Goal: Information Seeking & Learning: Learn about a topic

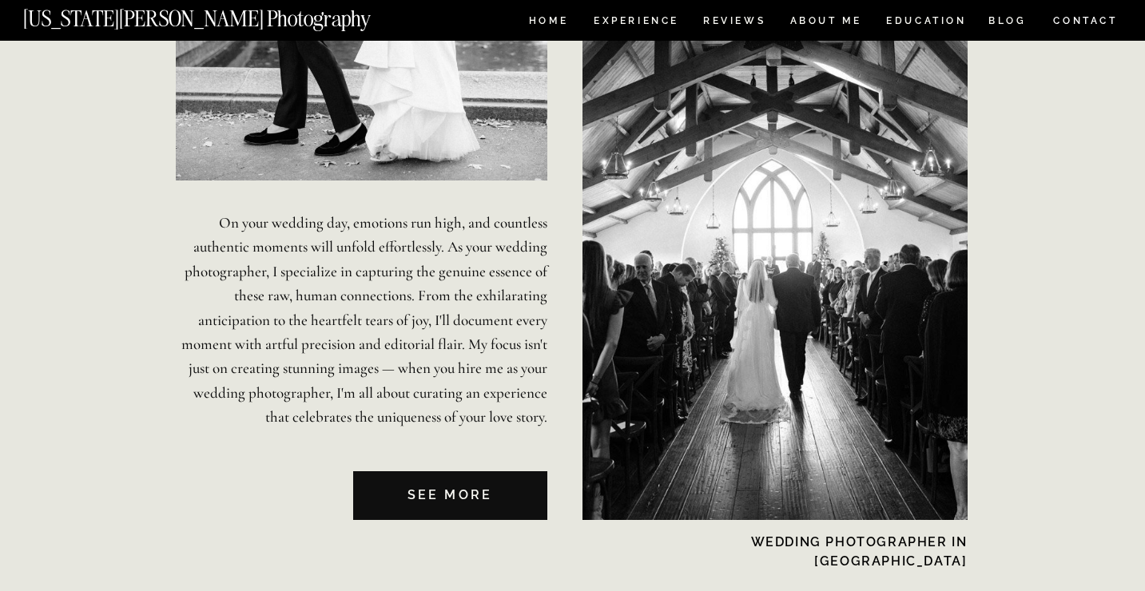
scroll to position [3683, 0]
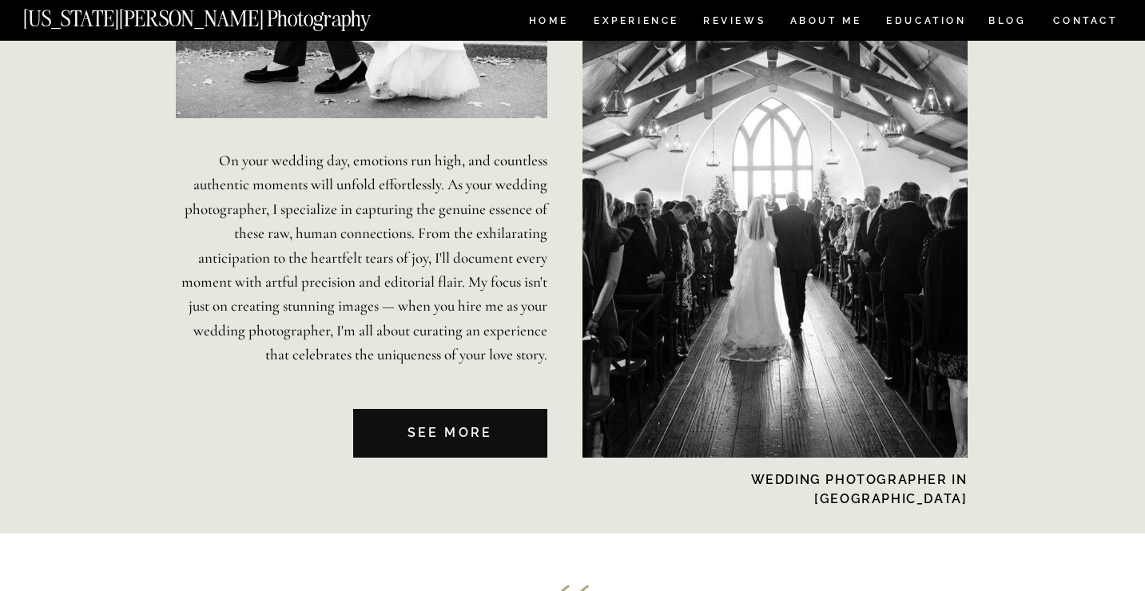
click at [504, 431] on nav "See MORE" at bounding box center [450, 433] width 194 height 49
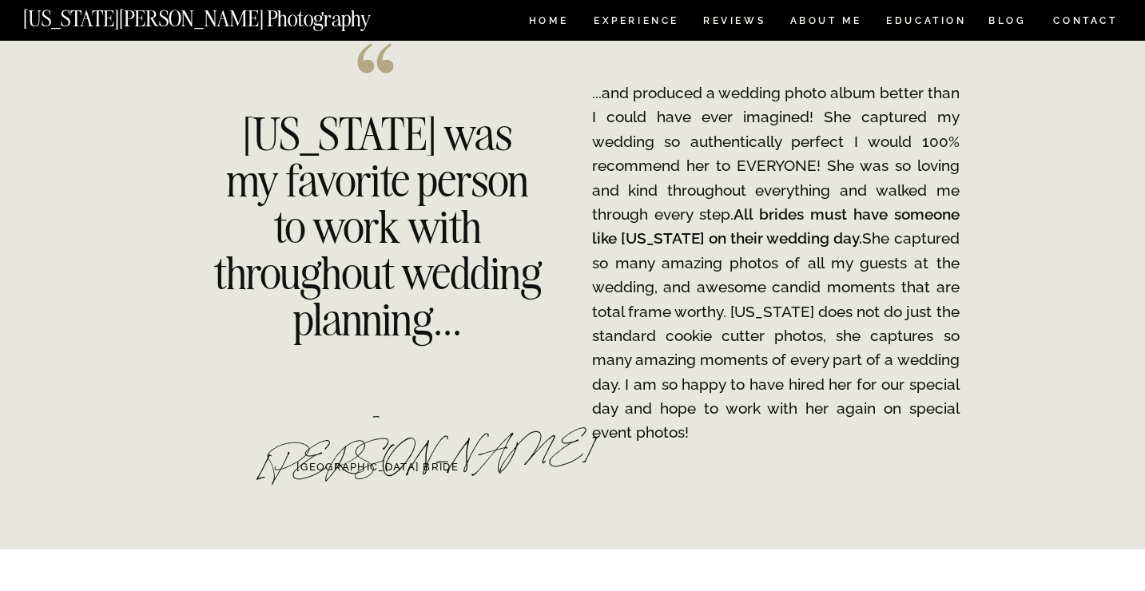
scroll to position [2141, 0]
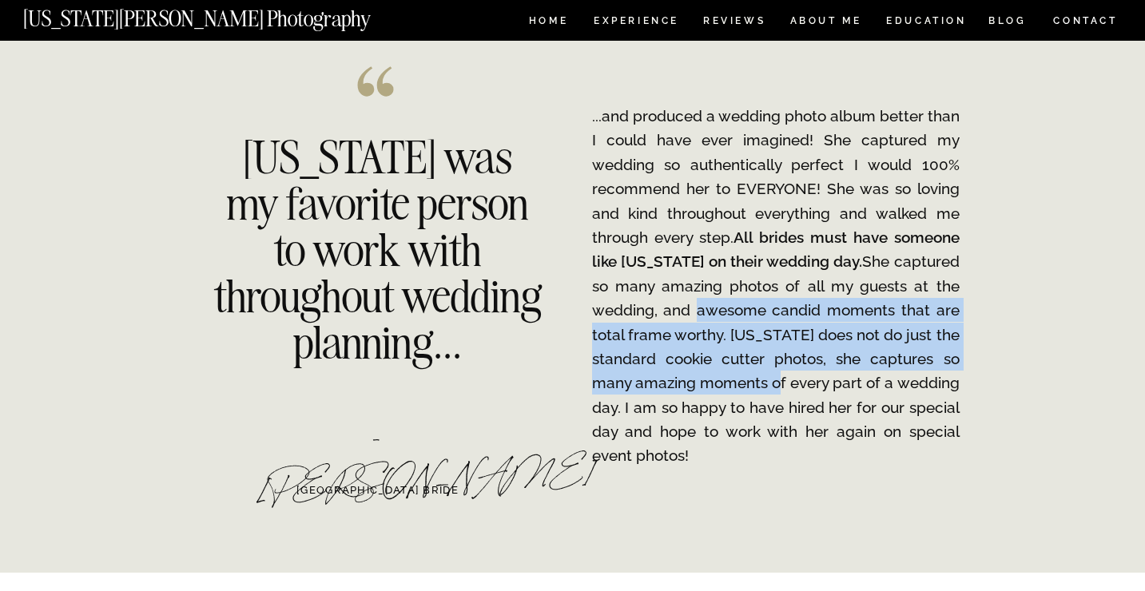
drag, startPoint x: 689, startPoint y: 320, endPoint x: 792, endPoint y: 380, distance: 119.6
click at [792, 380] on p "...and produced a wedding photo album better than I could have ever imagined! S…" at bounding box center [775, 286] width 367 height 364
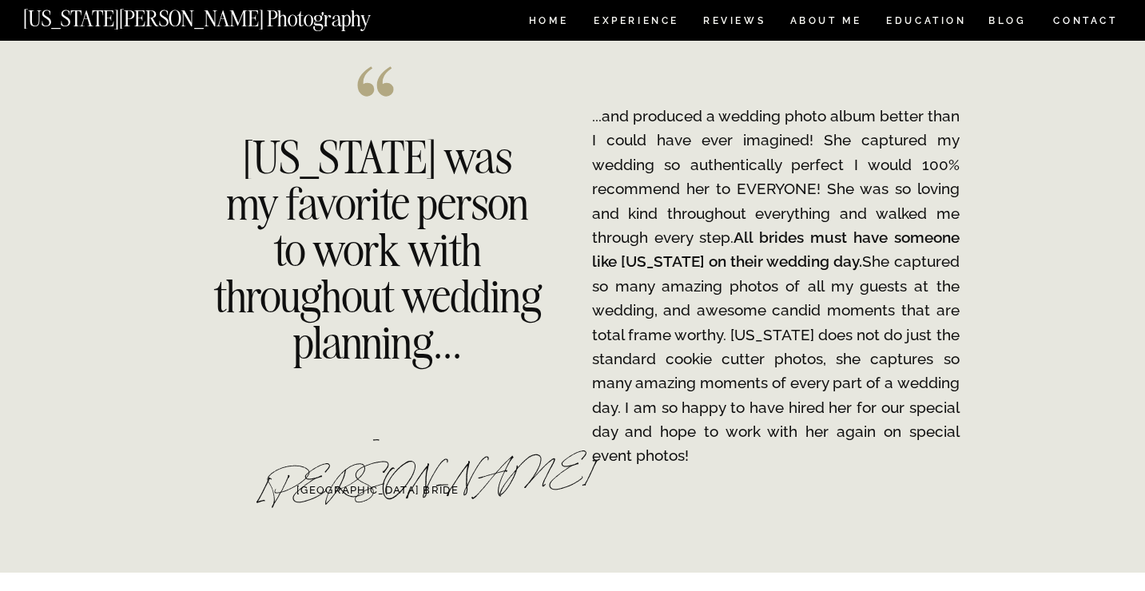
click at [792, 423] on p "...and produced a wedding photo album better than I could have ever imagined! S…" at bounding box center [775, 286] width 367 height 364
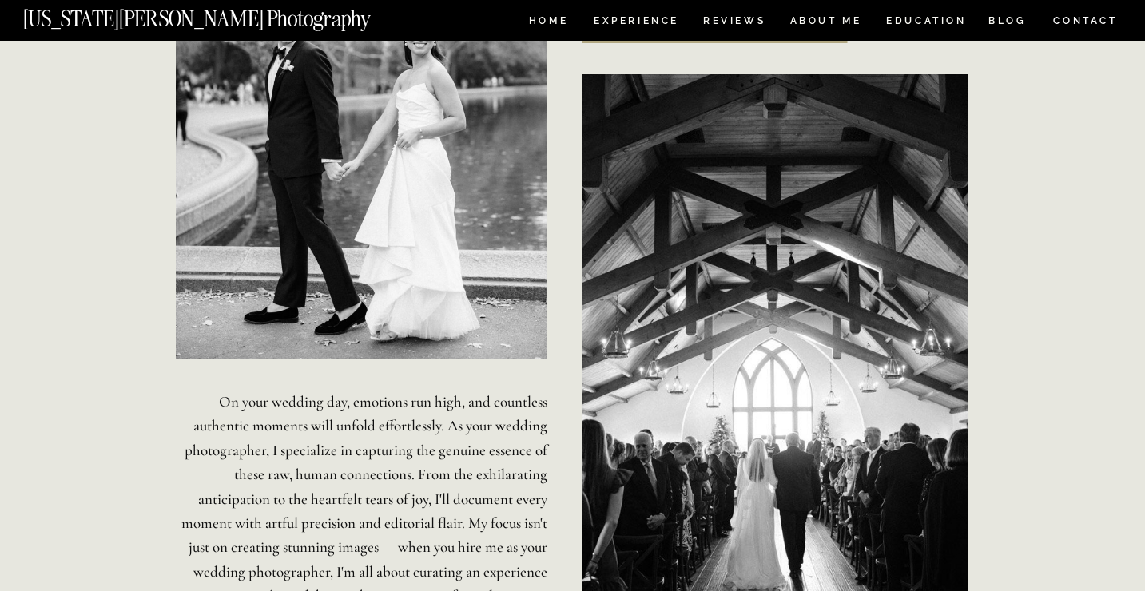
scroll to position [3440, 0]
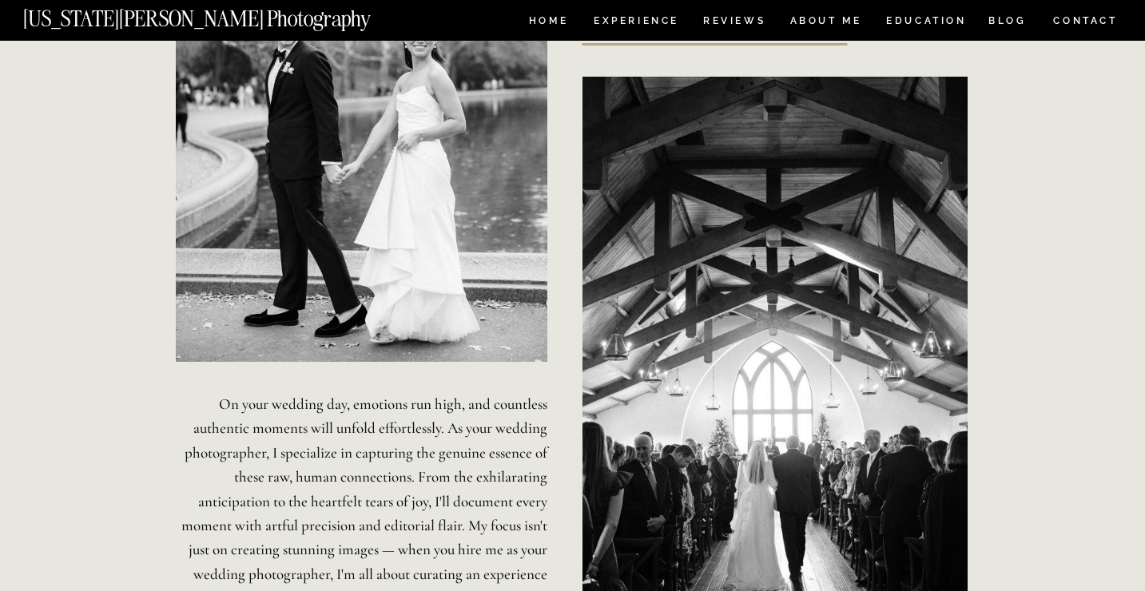
click at [710, 185] on div at bounding box center [774, 389] width 385 height 625
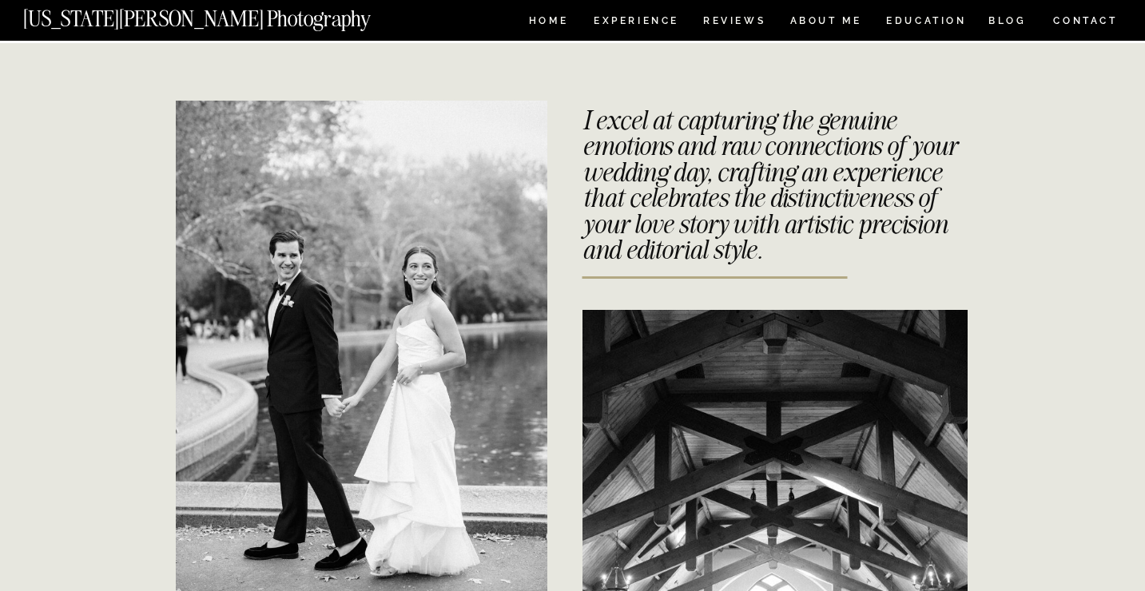
scroll to position [3208, 0]
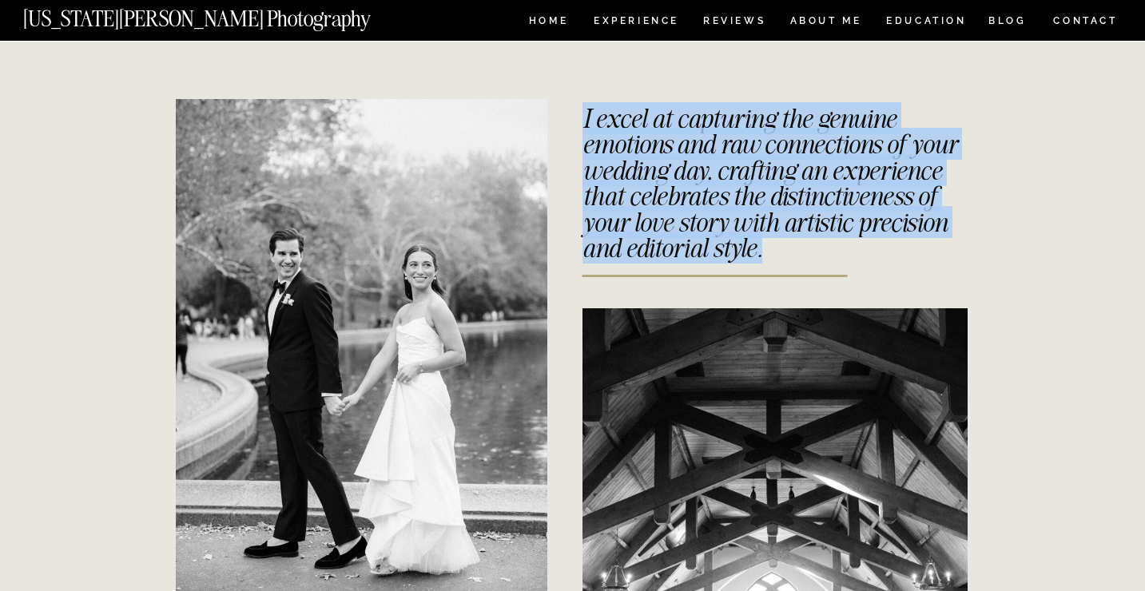
drag, startPoint x: 582, startPoint y: 117, endPoint x: 932, endPoint y: 248, distance: 373.3
click at [932, 242] on h3 "I excel at capturing the genuine emotions and raw connections of your wedding d…" at bounding box center [770, 173] width 377 height 137
copy h3 "I excel at capturing the genuine emotions and raw connections of your wedding d…"
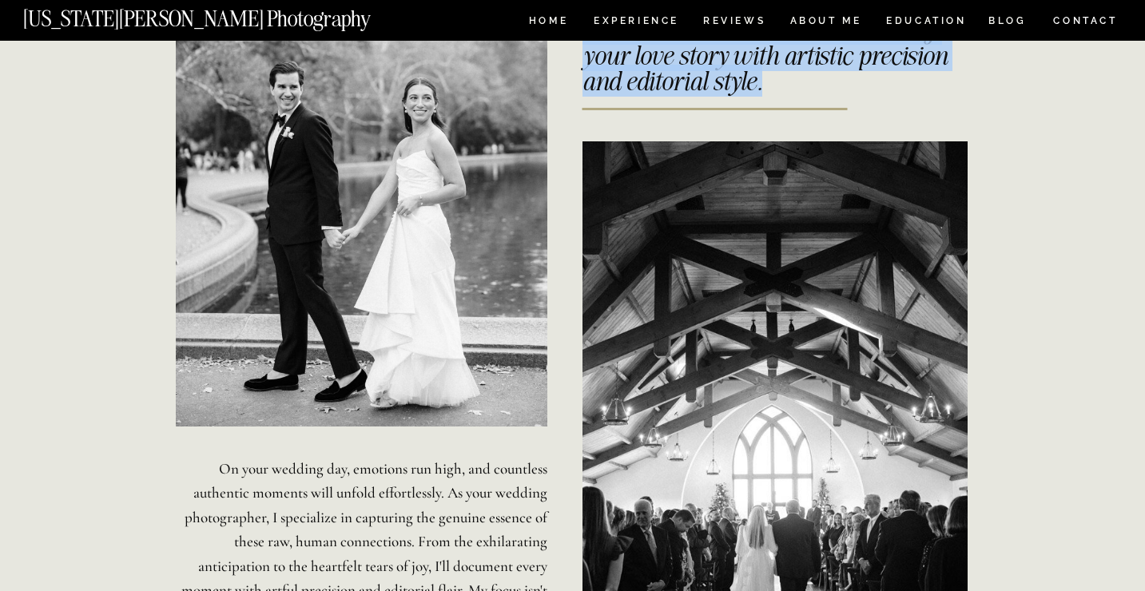
scroll to position [3528, 0]
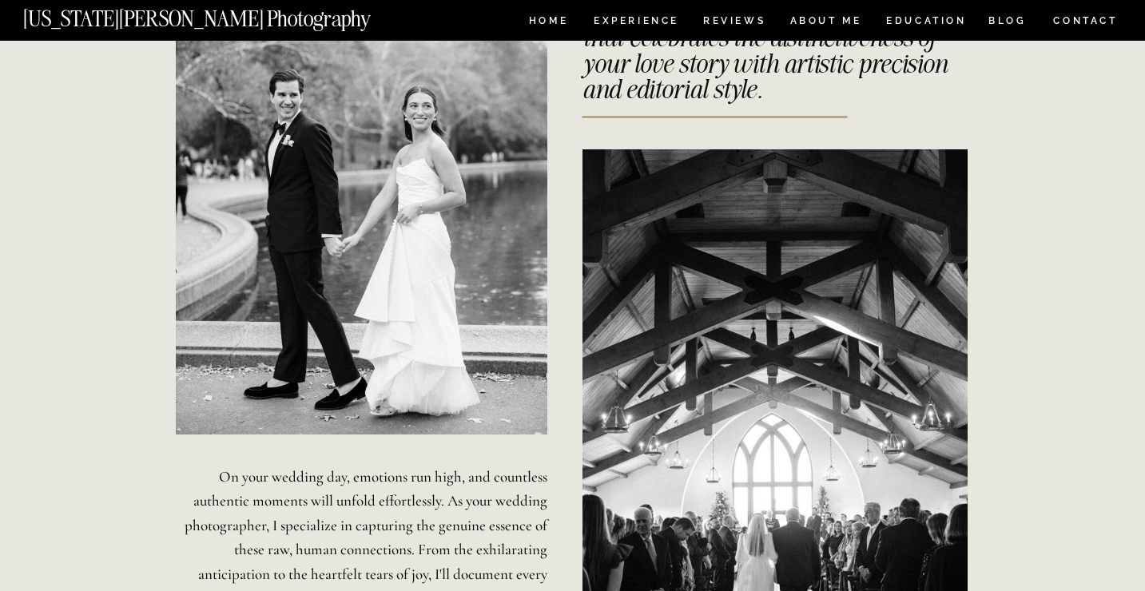
scroll to position [3573, 0]
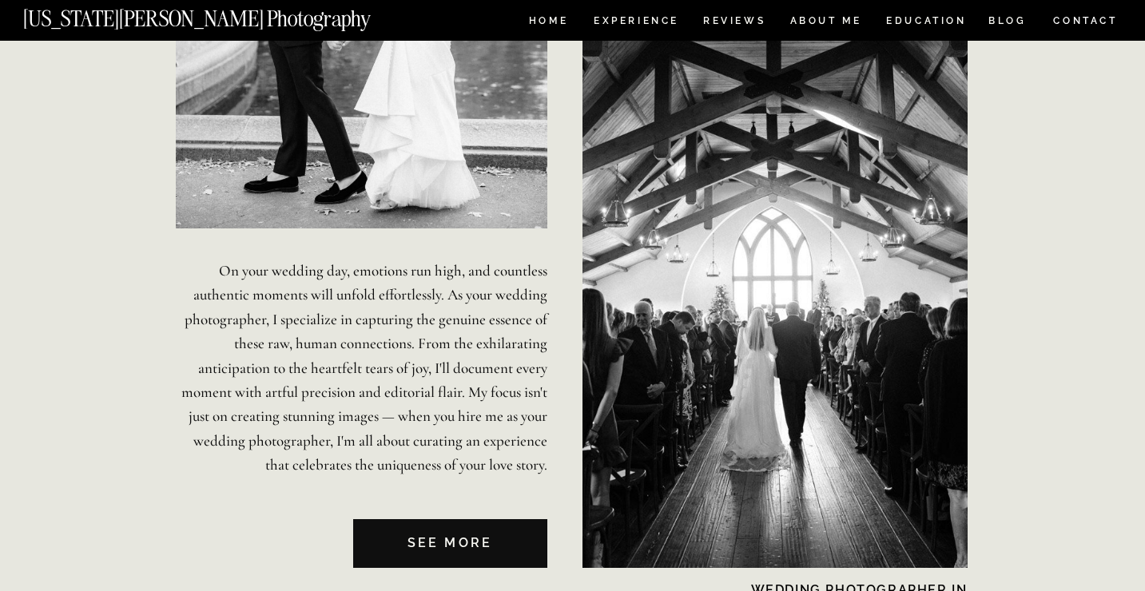
drag, startPoint x: 215, startPoint y: 265, endPoint x: 551, endPoint y: 462, distance: 389.5
click at [491, 433] on p "On your wedding day, emotions run high, and countless authentic moments will un…" at bounding box center [361, 369] width 371 height 221
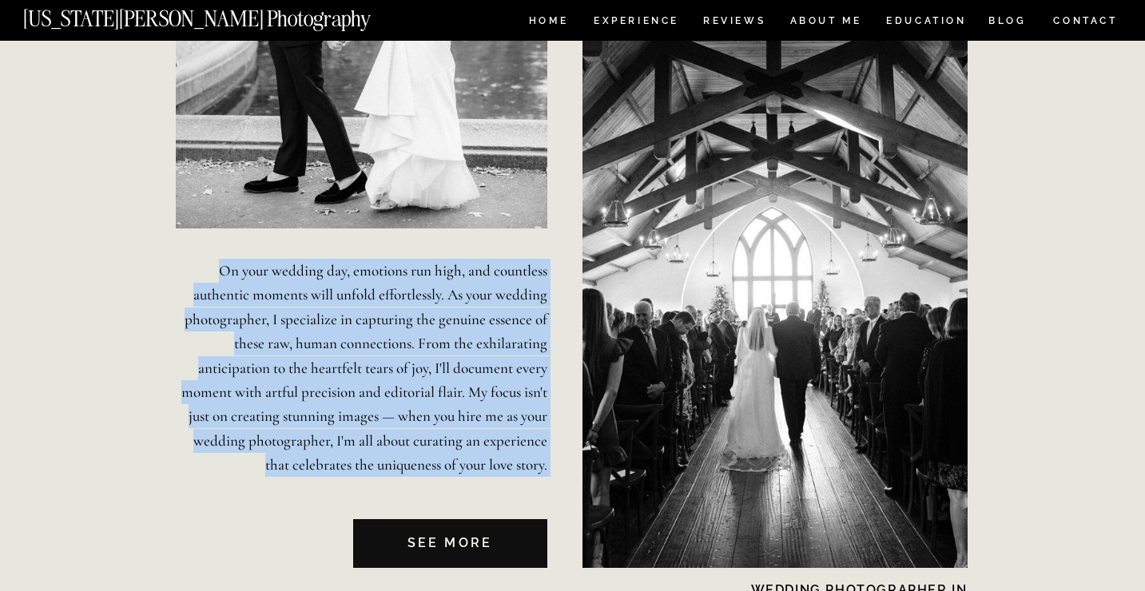
click at [491, 433] on p "On your wedding day, emotions run high, and countless authentic moments will un…" at bounding box center [361, 369] width 371 height 221
copy p "On your wedding day, emotions run high, and countless authentic moments will un…"
click at [439, 530] on nav "See MORE" at bounding box center [450, 543] width 194 height 49
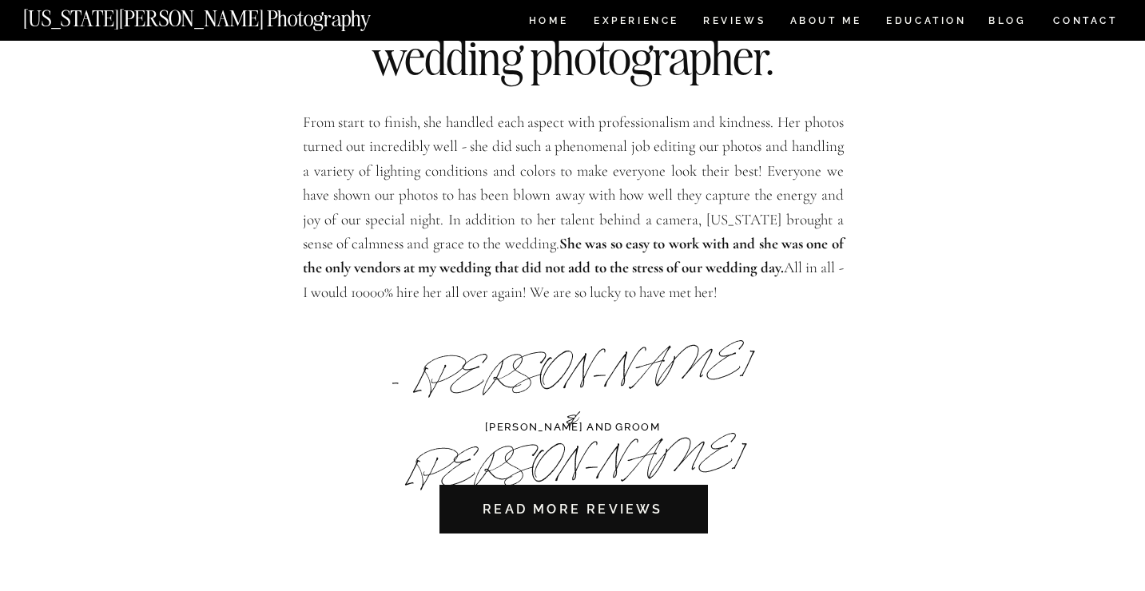
scroll to position [4408, 0]
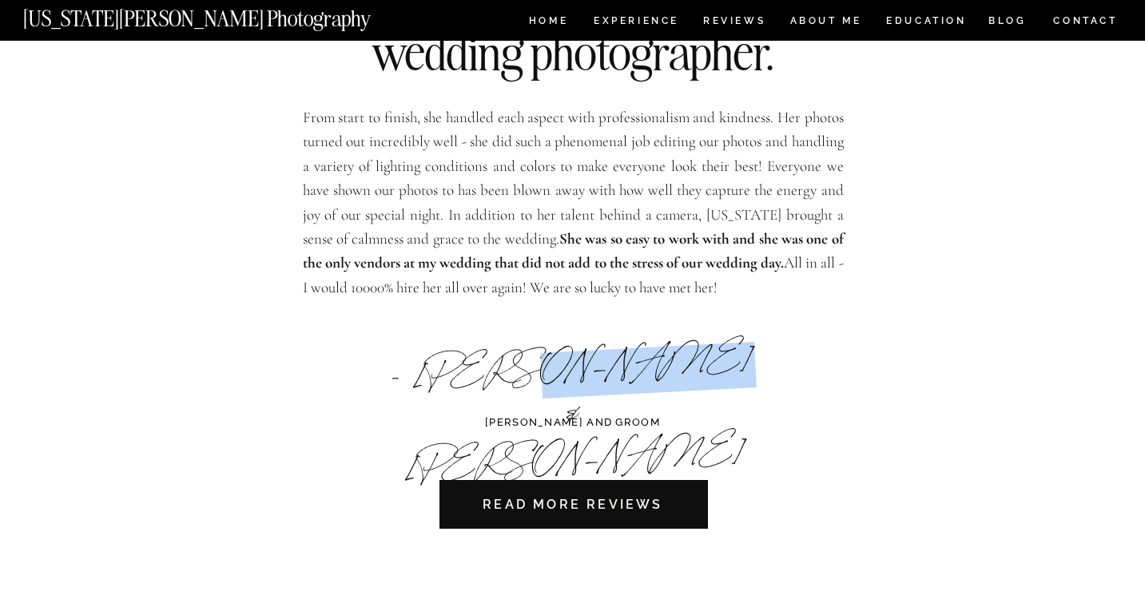
drag, startPoint x: 542, startPoint y: 363, endPoint x: 663, endPoint y: 371, distance: 120.9
click at [665, 371] on div "- Shania & Richard" at bounding box center [572, 378] width 368 height 73
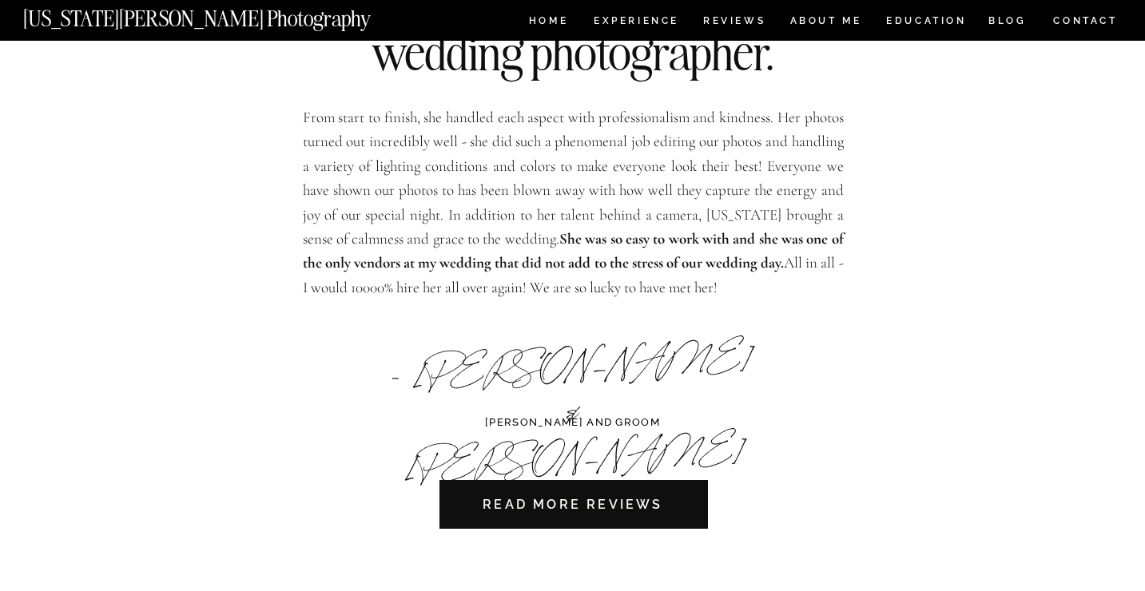
click at [698, 281] on p "From start to finish, she handled each aspect with professionalism and kindness…" at bounding box center [573, 219] width 541 height 228
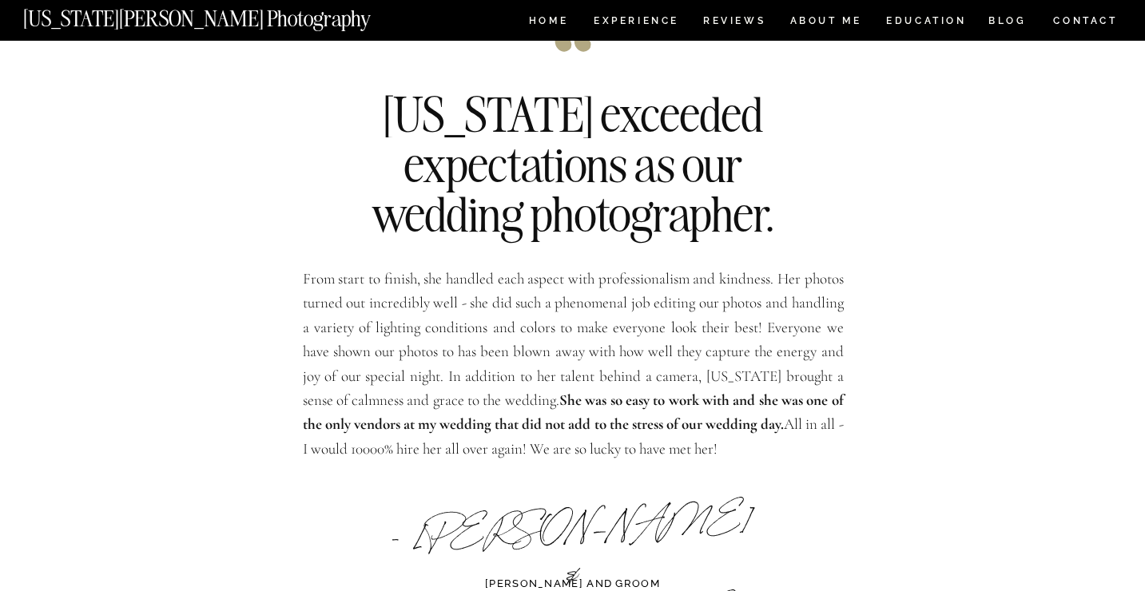
scroll to position [4231, 0]
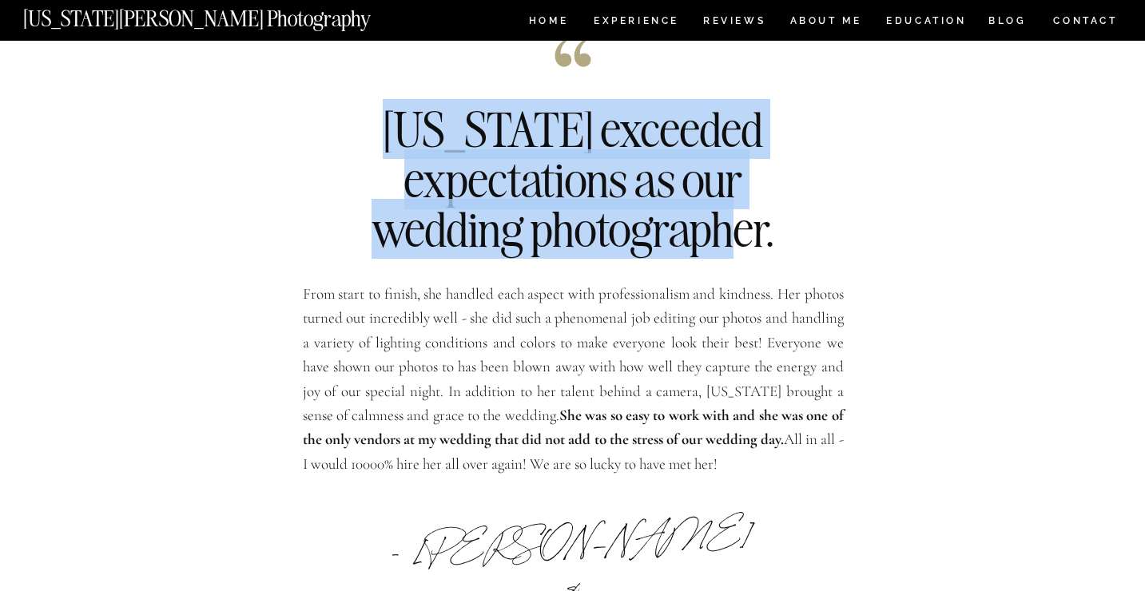
drag, startPoint x: 423, startPoint y: 130, endPoint x: 772, endPoint y: 227, distance: 362.2
click at [772, 227] on h2 "Georgia exceeded expectations as our wedding photographer." at bounding box center [573, 183] width 488 height 157
copy h2 "Georgia exceeded expectations as our wedding photographer."
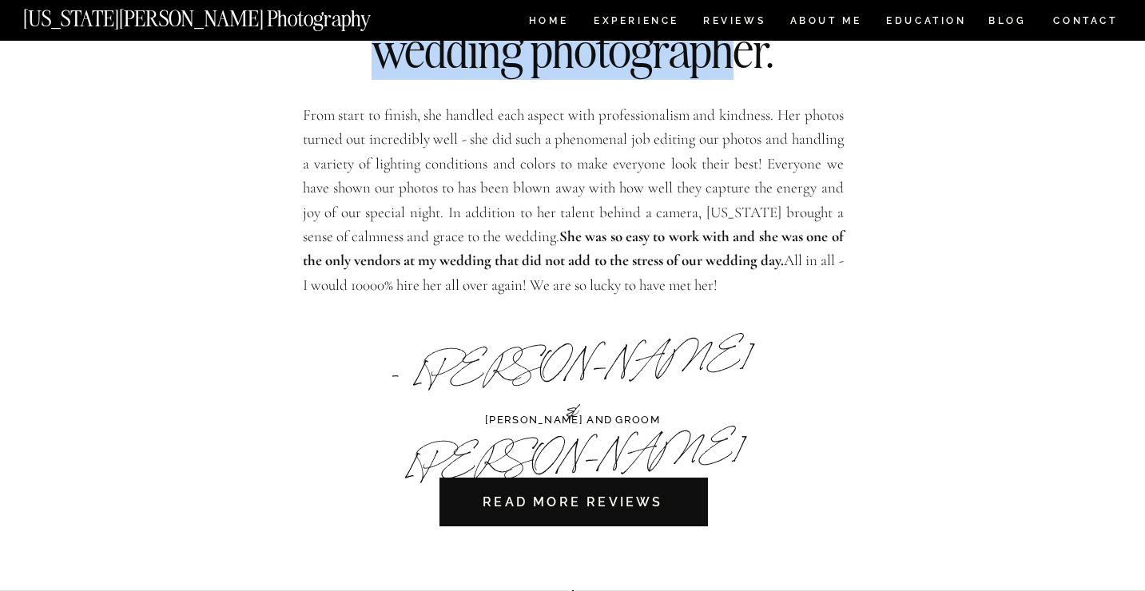
scroll to position [4426, 0]
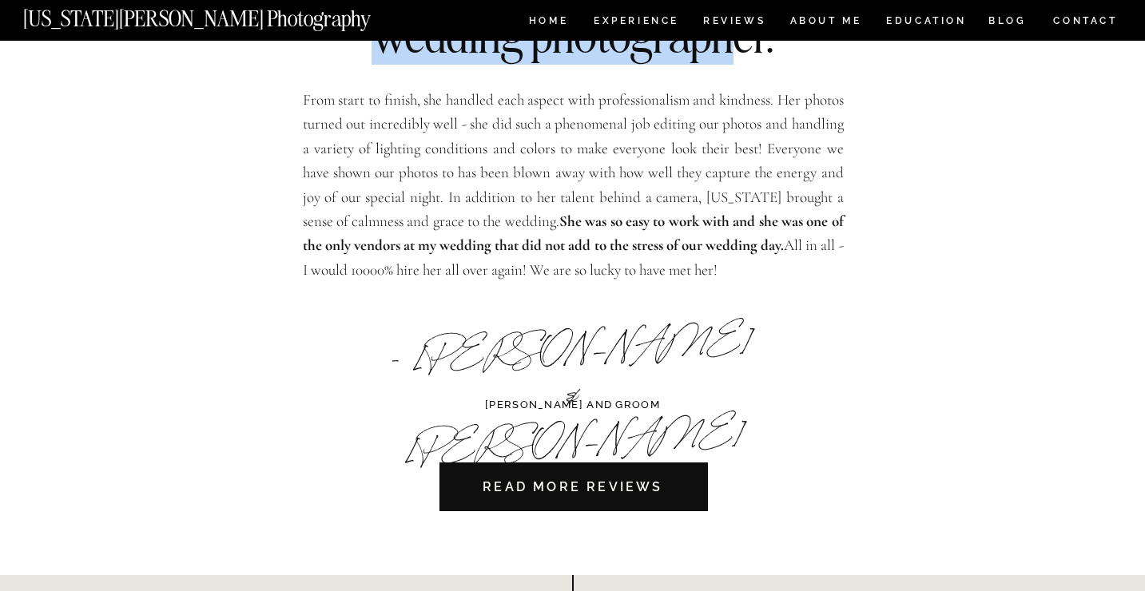
click at [492, 406] on h3 "ARISTIDE BRIDE AND GROOM" at bounding box center [573, 405] width 214 height 17
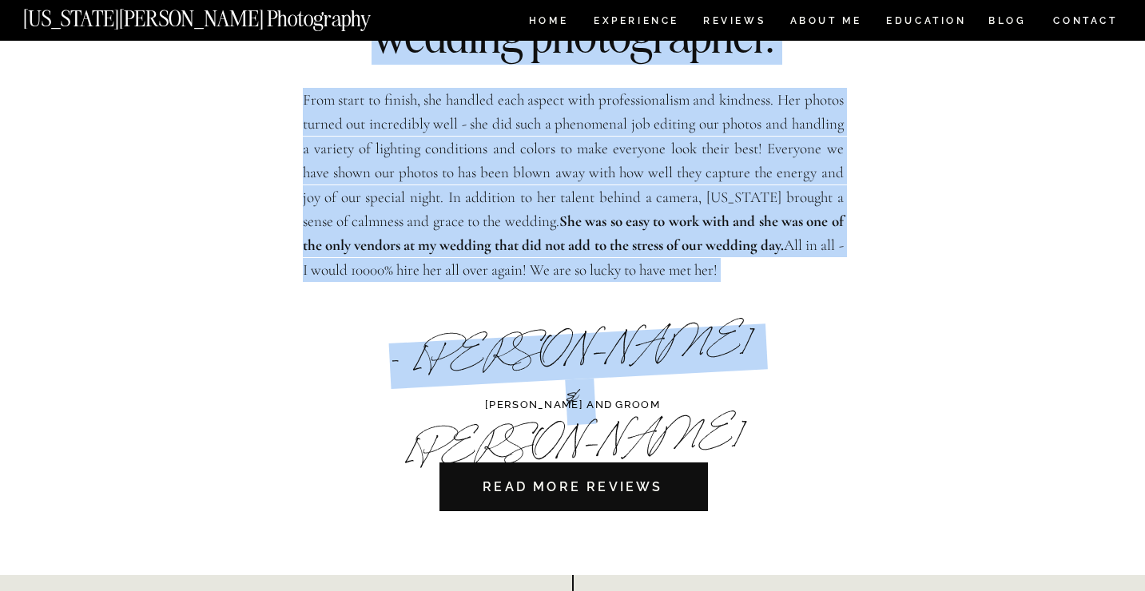
drag, startPoint x: 748, startPoint y: 375, endPoint x: 399, endPoint y: 340, distance: 350.1
click at [399, 340] on div "Los Angeles Wedding Photographer CONTACT BLOG REVIEWS ABOUT ME Experience EDUCA…" at bounding box center [572, 18] width 1145 height 8889
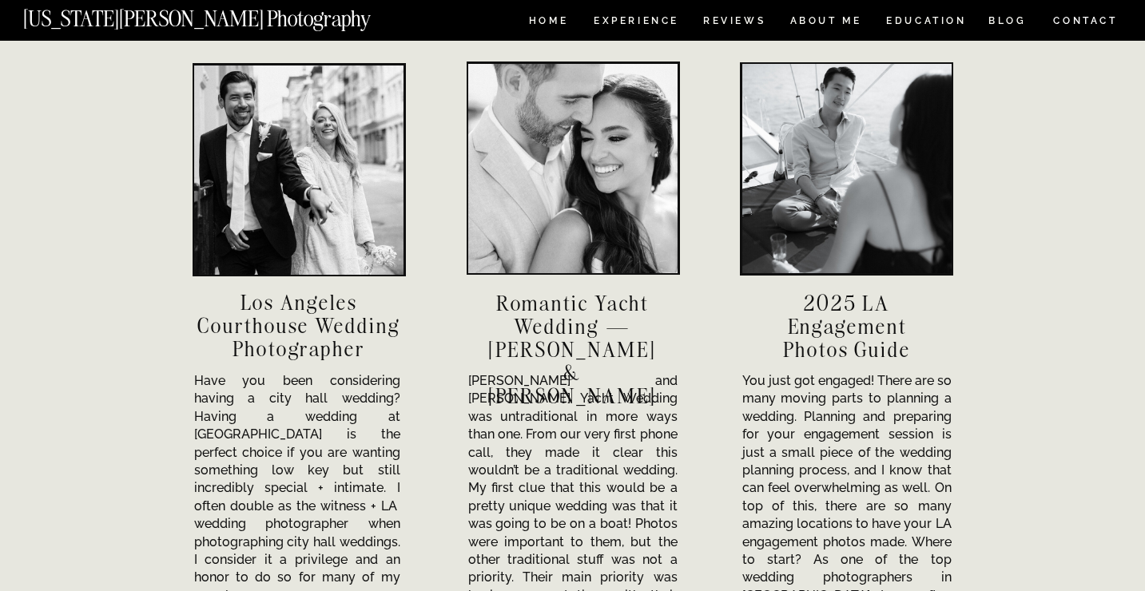
scroll to position [5115, 0]
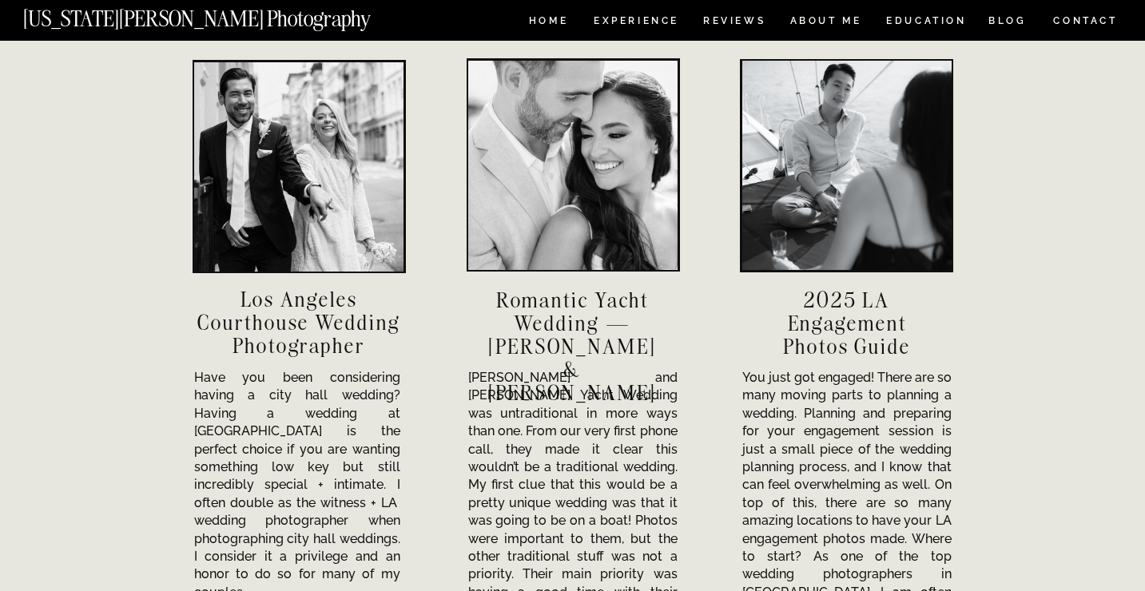
click at [348, 244] on div at bounding box center [298, 166] width 209 height 209
click at [556, 241] on div at bounding box center [572, 165] width 209 height 209
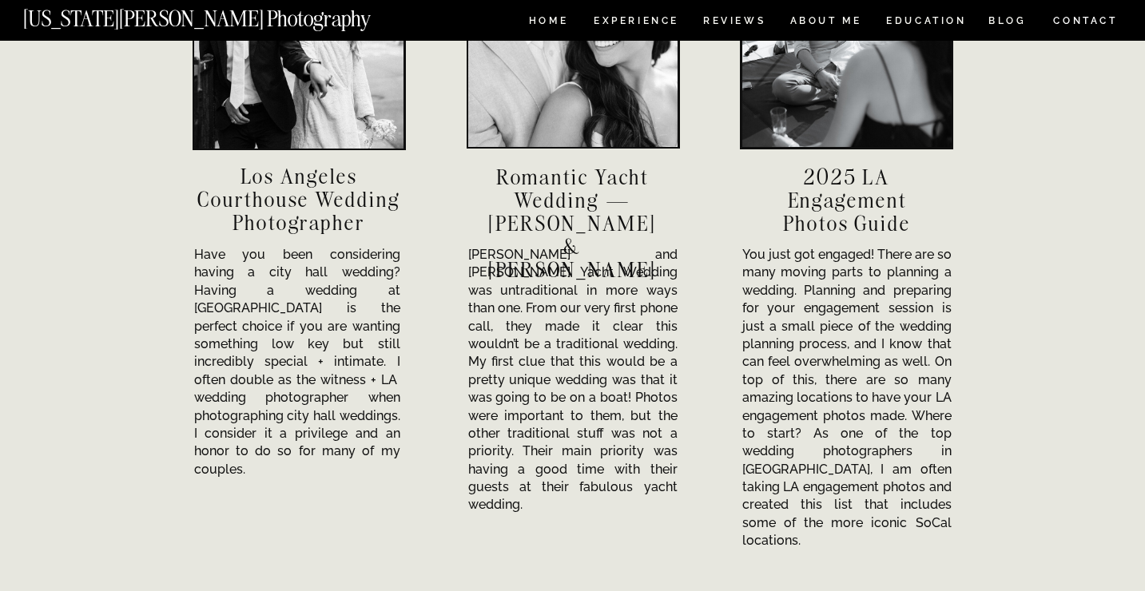
scroll to position [5132, 0]
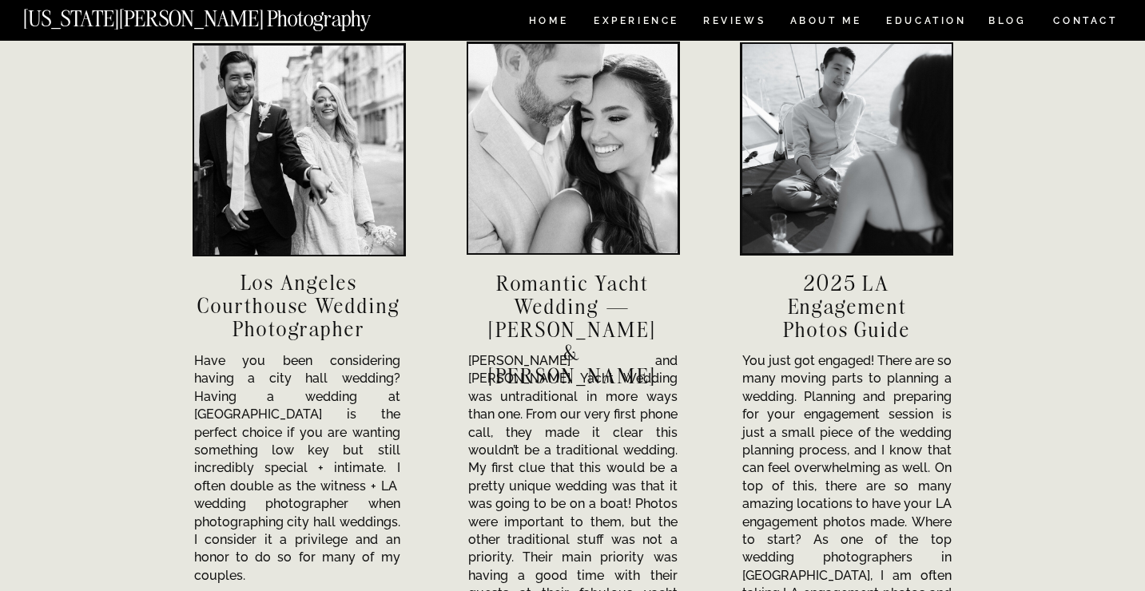
click at [819, 155] on div at bounding box center [846, 148] width 209 height 209
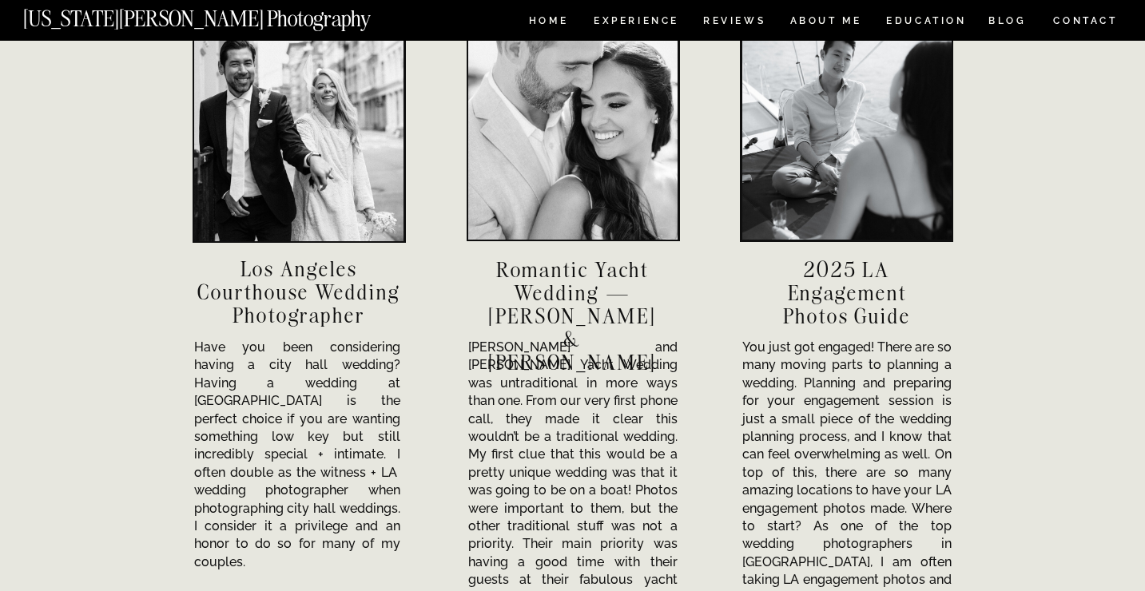
scroll to position [5162, 0]
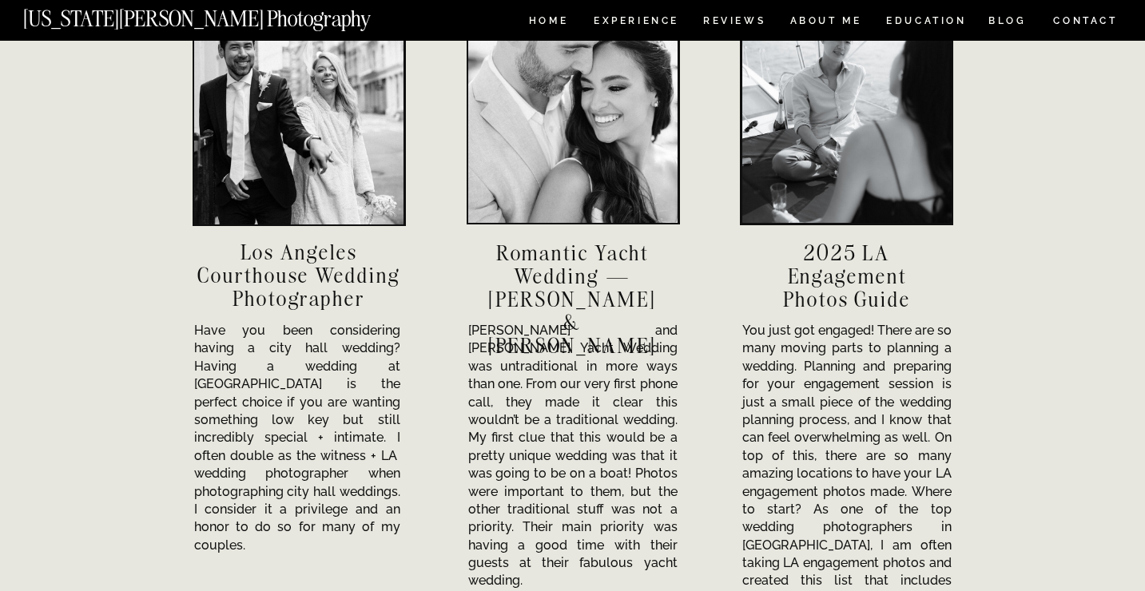
click at [271, 269] on h3 "Los Angeles Courthouse Wedding Photographer" at bounding box center [299, 274] width 232 height 69
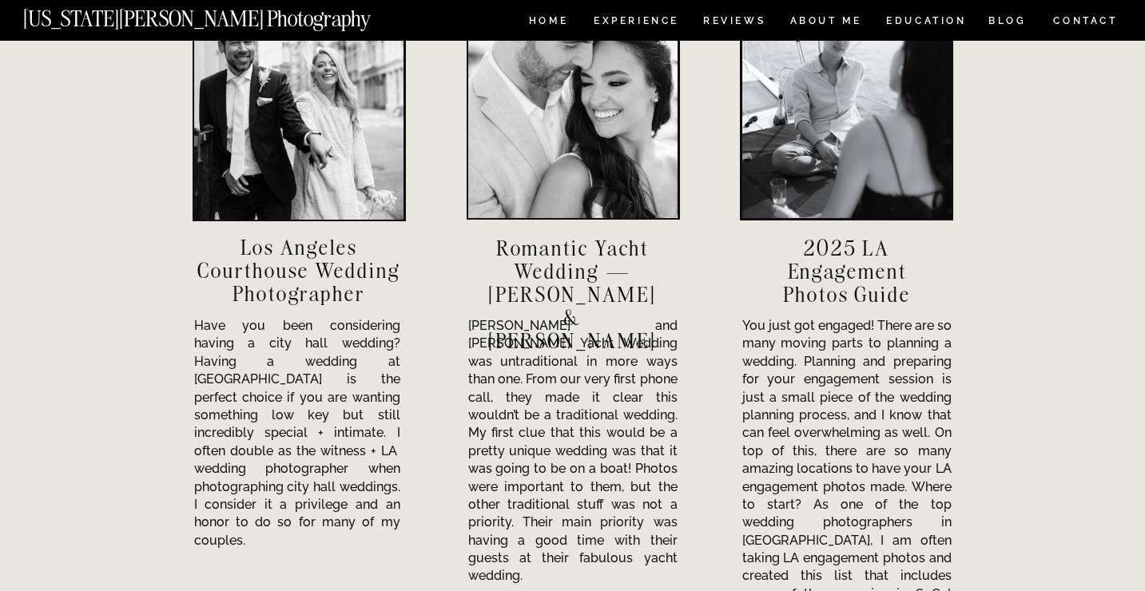
scroll to position [5186, 0]
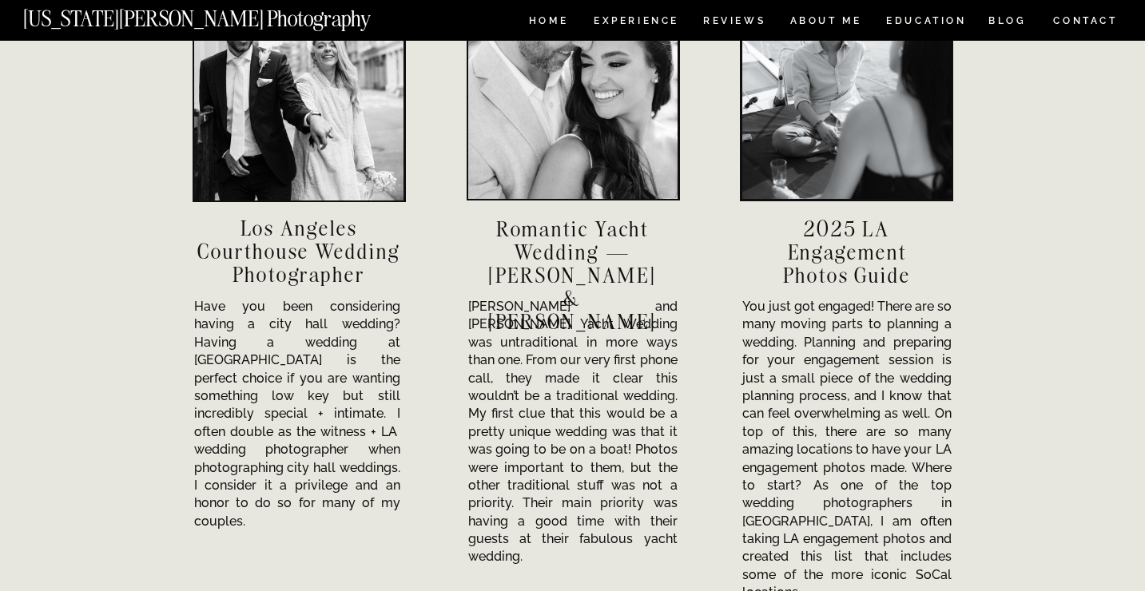
click at [231, 228] on h3 "Los Angeles Courthouse Wedding Photographer" at bounding box center [299, 250] width 232 height 69
drag, startPoint x: 245, startPoint y: 505, endPoint x: 370, endPoint y: 272, distance: 264.5
click at [370, 272] on div "Have you been considering having a city hall wedding? Having a wedding at Los A…" at bounding box center [572, 231] width 959 height 832
copy div "Have you been considering having a city hall wedding? Having a wedding at Los A…"
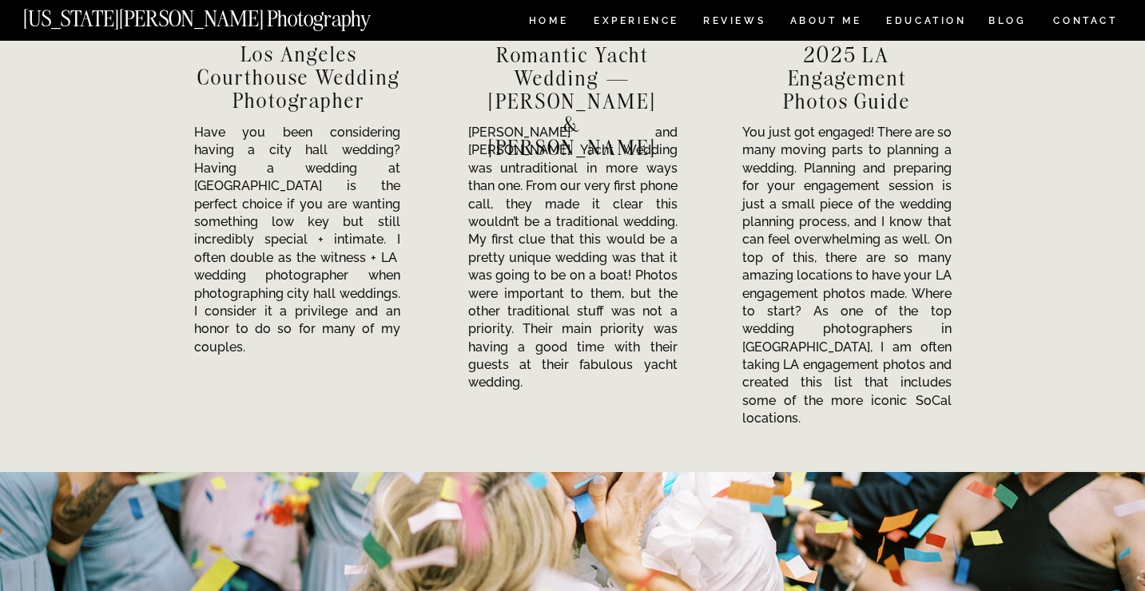
scroll to position [5365, 0]
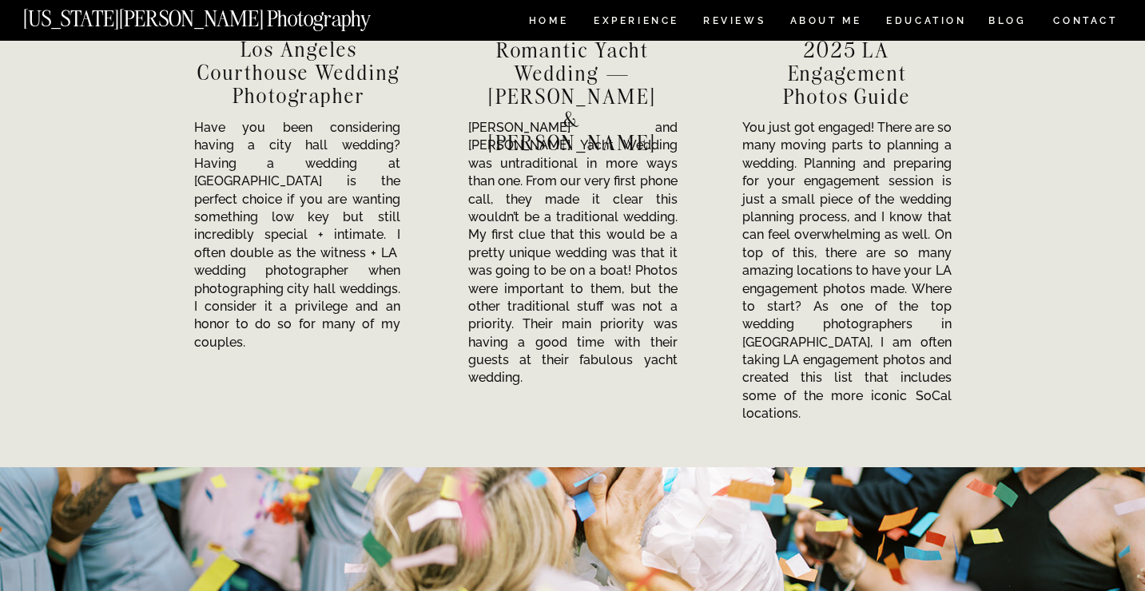
click at [279, 205] on p "Have you been considering having a city hall wedding? Having a wedding at Los A…" at bounding box center [297, 233] width 206 height 229
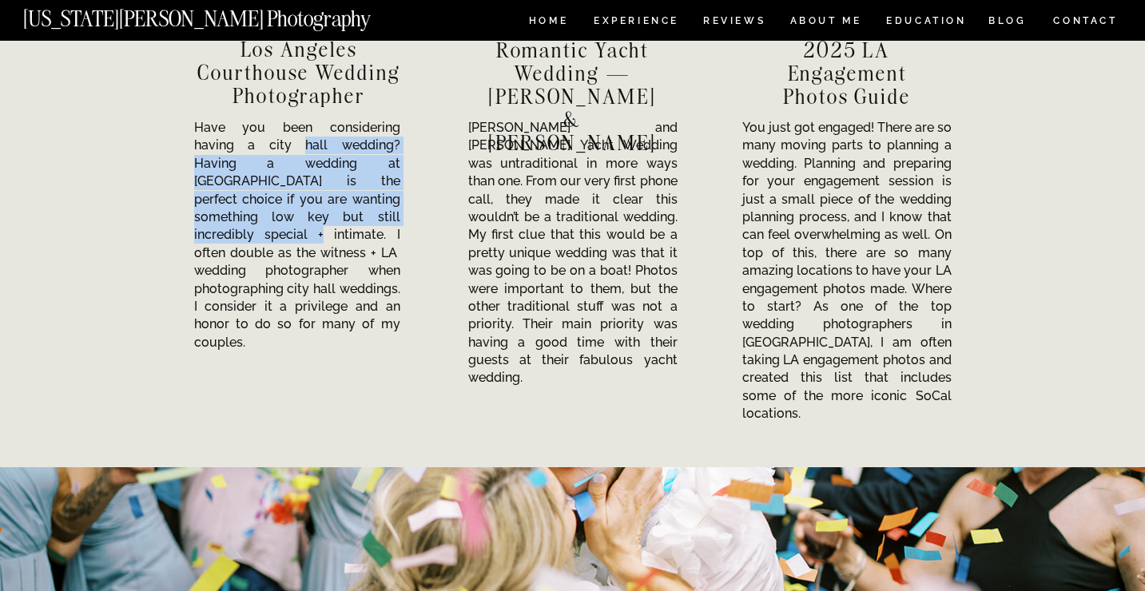
drag, startPoint x: 239, startPoint y: 143, endPoint x: 315, endPoint y: 212, distance: 102.4
click at [315, 211] on p "Have you been considering having a city hall wedding? Having a wedding at Los A…" at bounding box center [297, 233] width 206 height 229
click at [315, 212] on p "Have you been considering having a city hall wedding? Having a wedding at Los A…" at bounding box center [297, 233] width 206 height 229
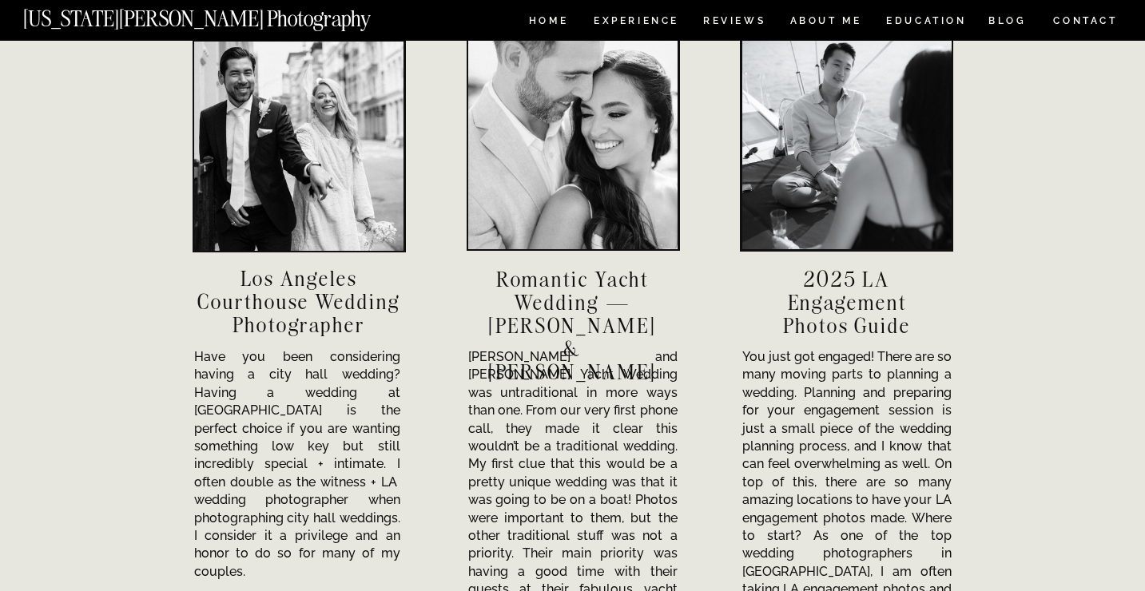
scroll to position [5153, 0]
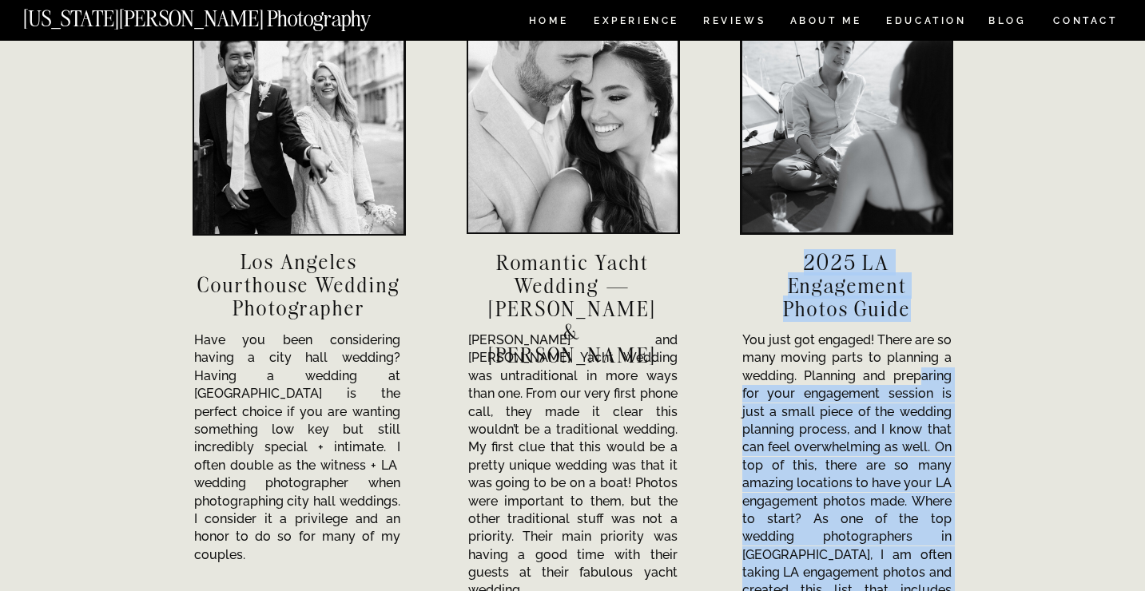
drag, startPoint x: 920, startPoint y: 373, endPoint x: 907, endPoint y: 309, distance: 65.2
click at [907, 309] on div "Have you been considering having a city hall wedding? Having a wedding at Los A…" at bounding box center [572, 264] width 959 height 832
click at [947, 381] on p "You just got engaged! There are so many moving parts to planning a wedding. Pla…" at bounding box center [846, 480] width 209 height 296
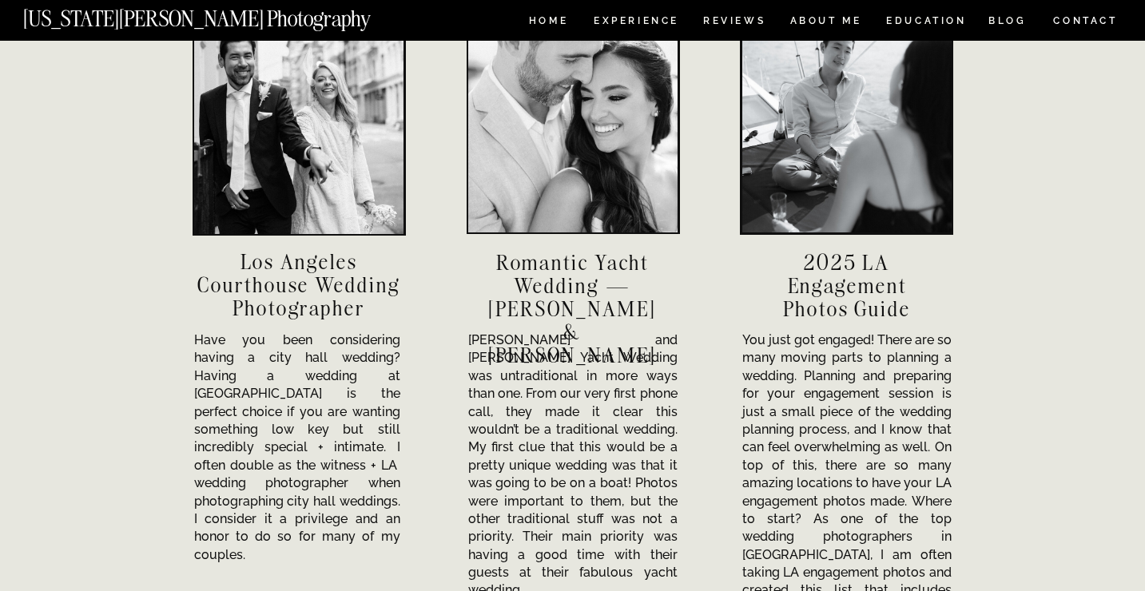
drag, startPoint x: 806, startPoint y: 252, endPoint x: 316, endPoint y: 7, distance: 547.7
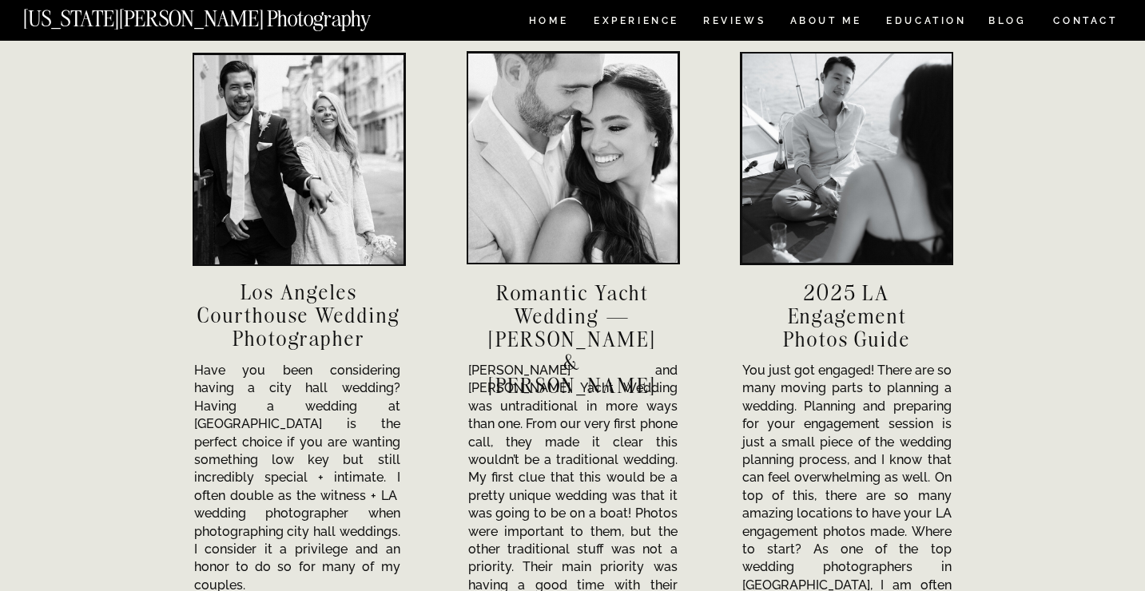
scroll to position [5125, 0]
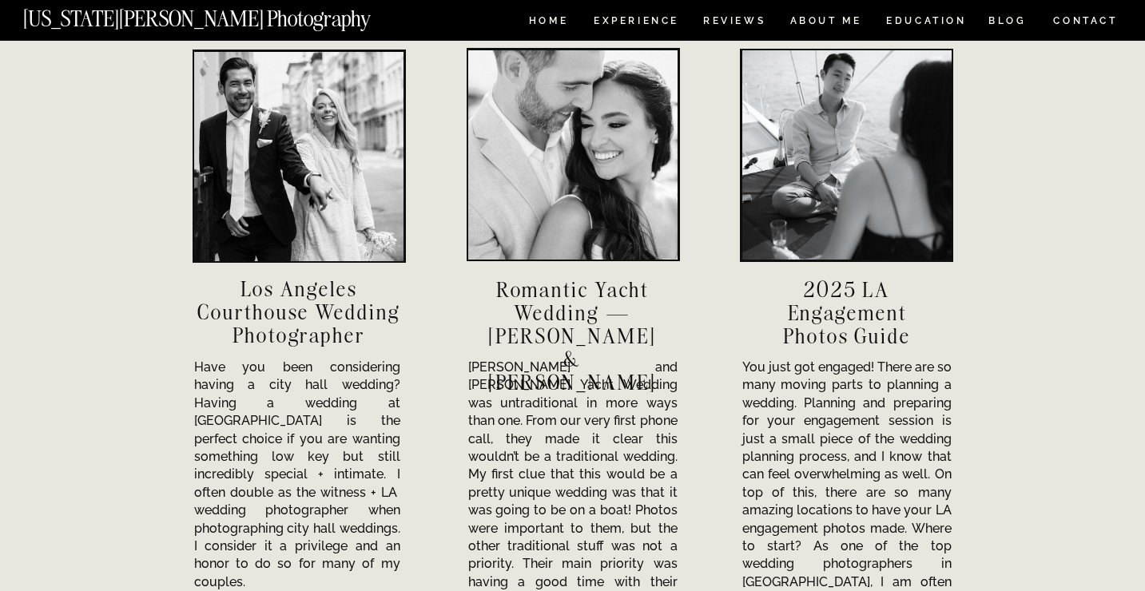
click at [848, 198] on div at bounding box center [846, 154] width 209 height 209
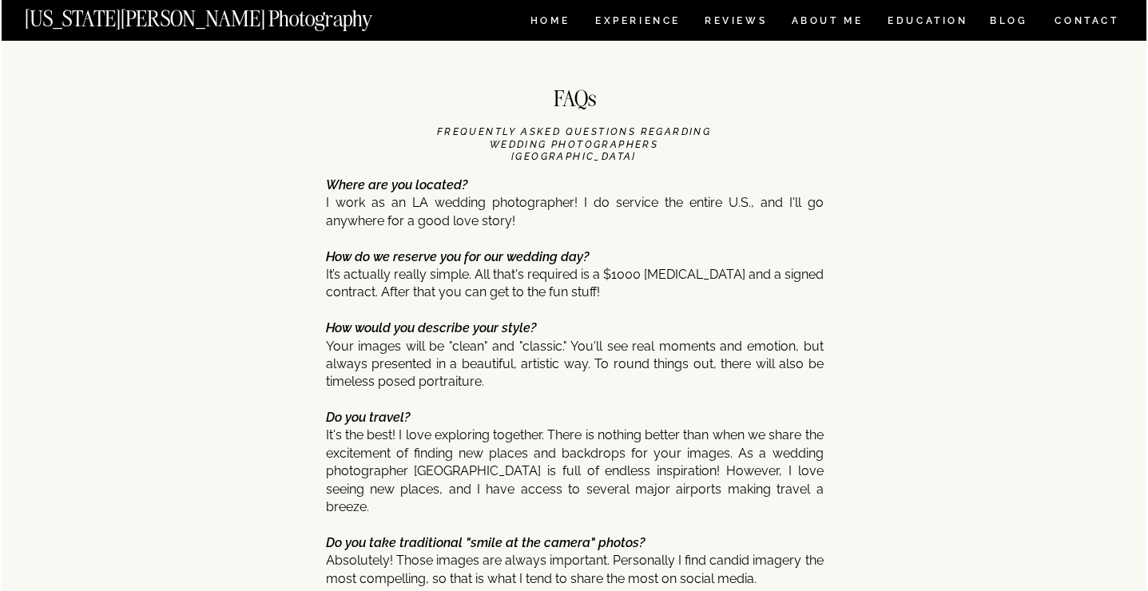
scroll to position [6324, 0]
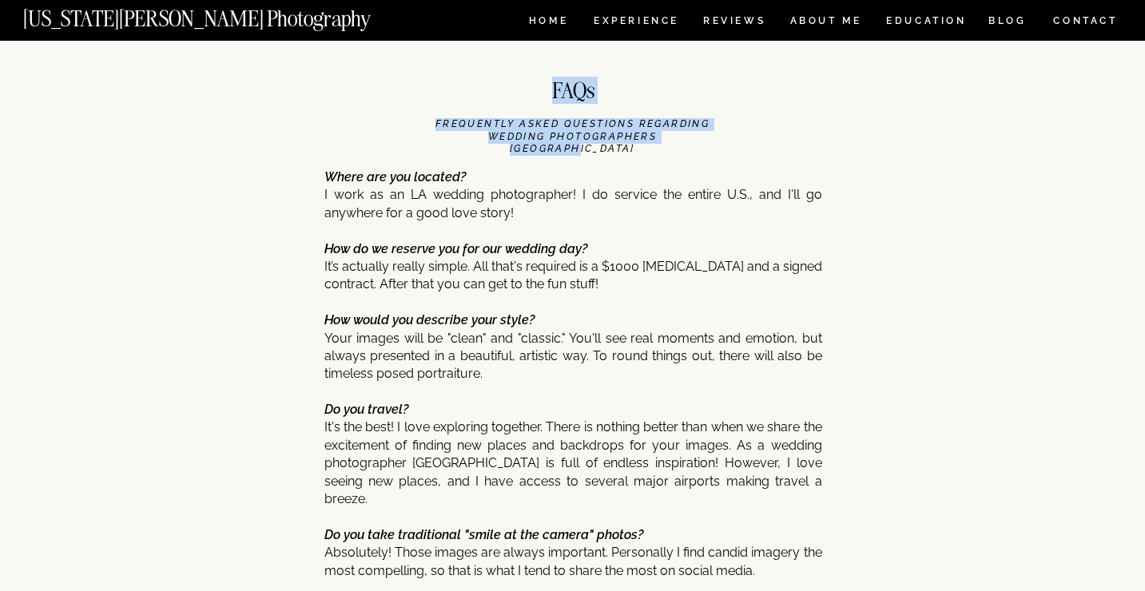
drag, startPoint x: 434, startPoint y: 117, endPoint x: 687, endPoint y: 137, distance: 254.0
click at [687, 137] on h3 "FREQUENTLY ASKED QUESTIONS regarding Wedding Photographers Los Angeles" at bounding box center [572, 127] width 291 height 18
copy div "FAQs FREQUENTLY ASKED QUESTIONS regarding Wedding Photographers Los Angel"
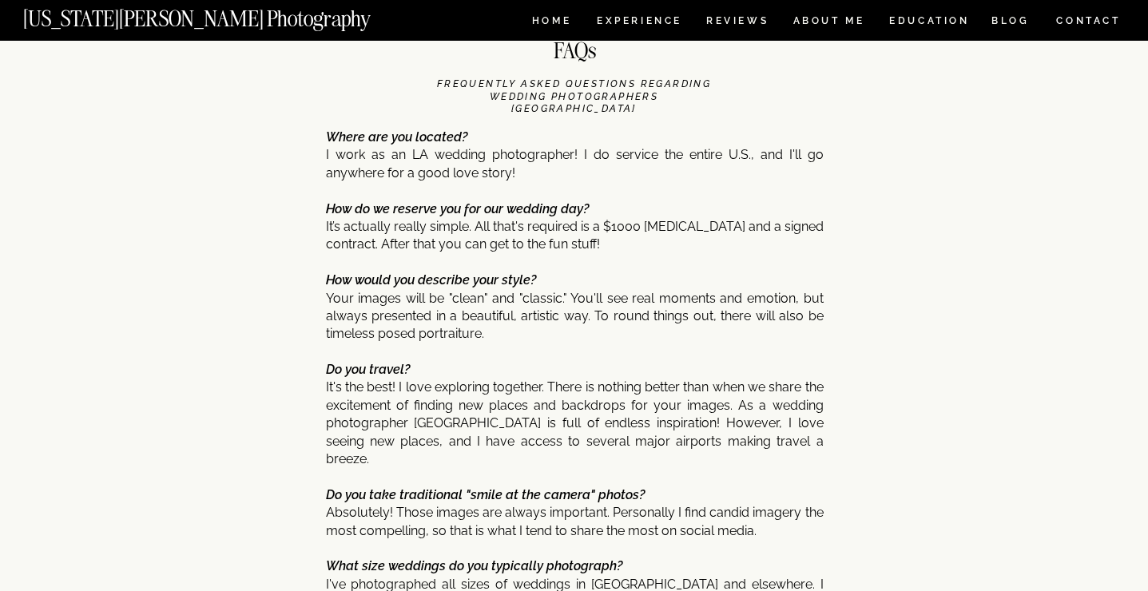
scroll to position [6376, 0]
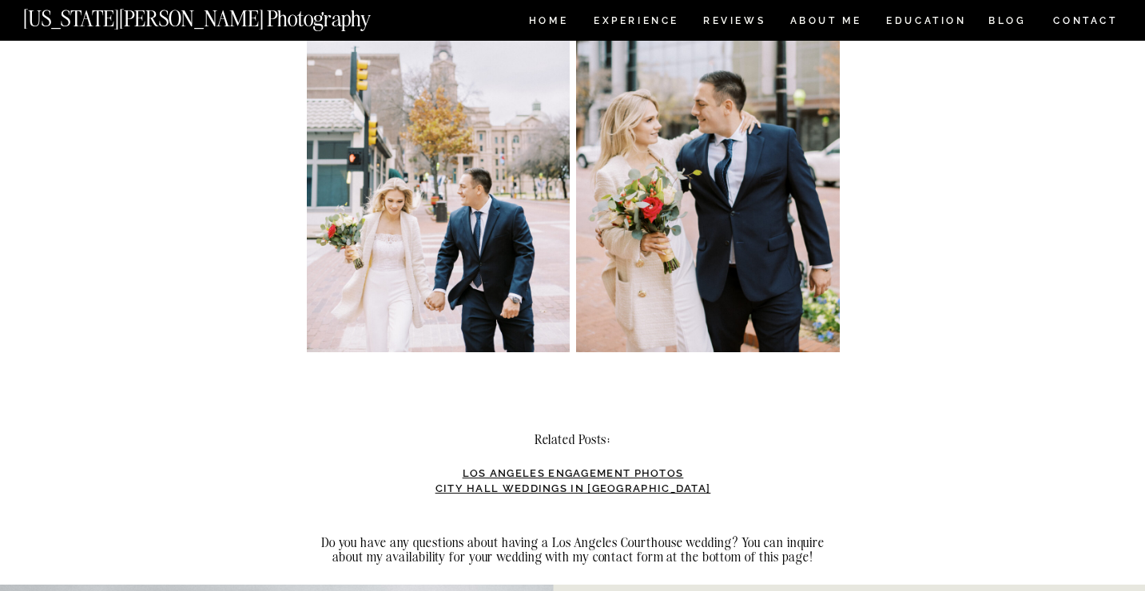
scroll to position [5410, 0]
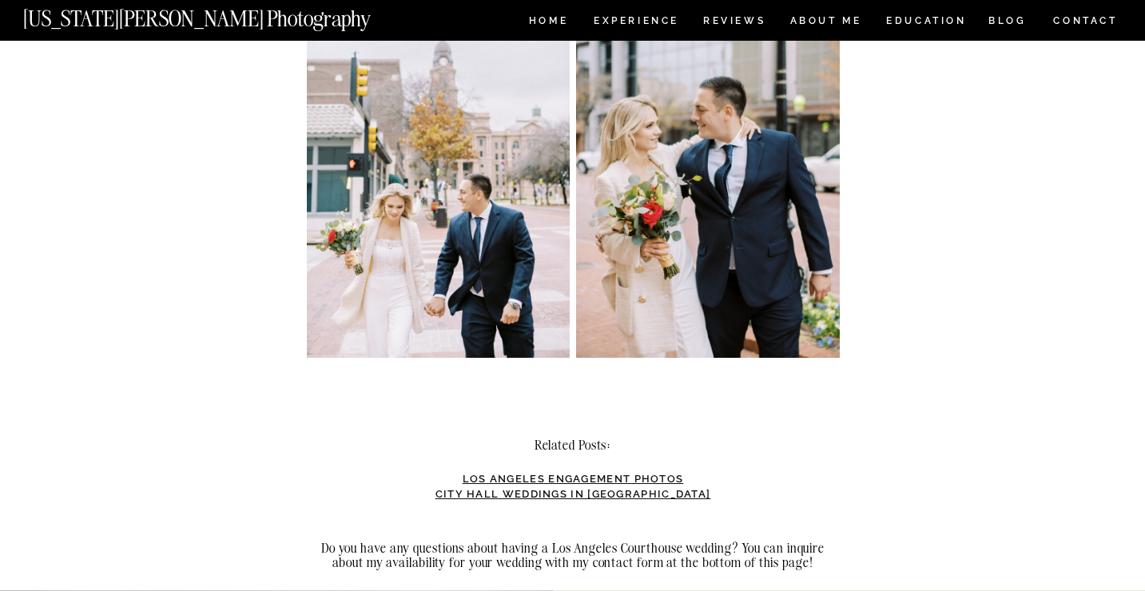
click at [463, 179] on img at bounding box center [439, 193] width 264 height 329
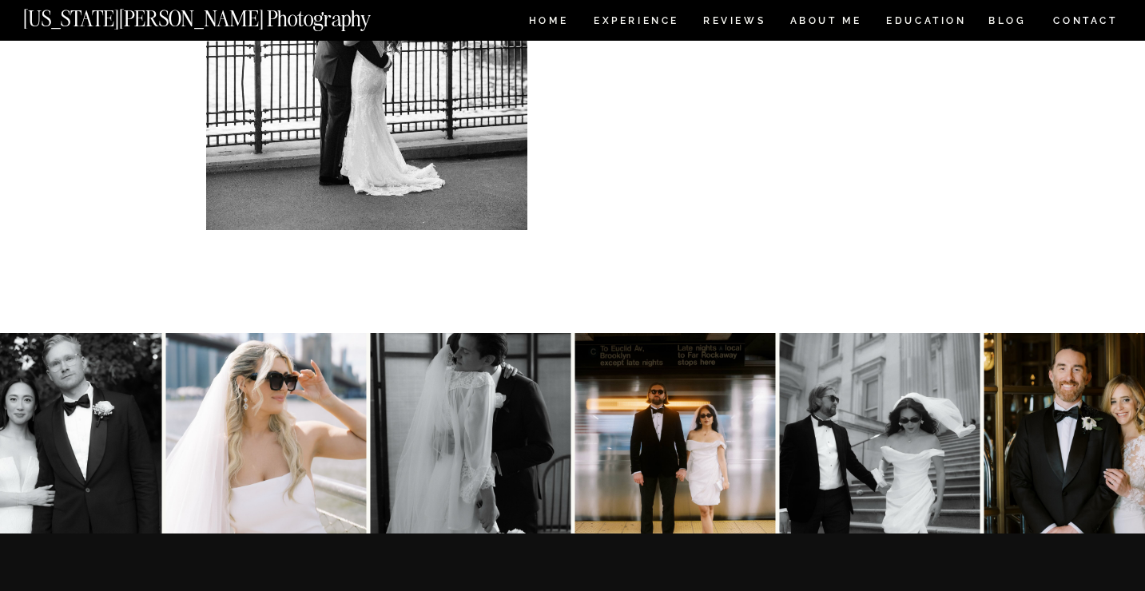
scroll to position [7127, 0]
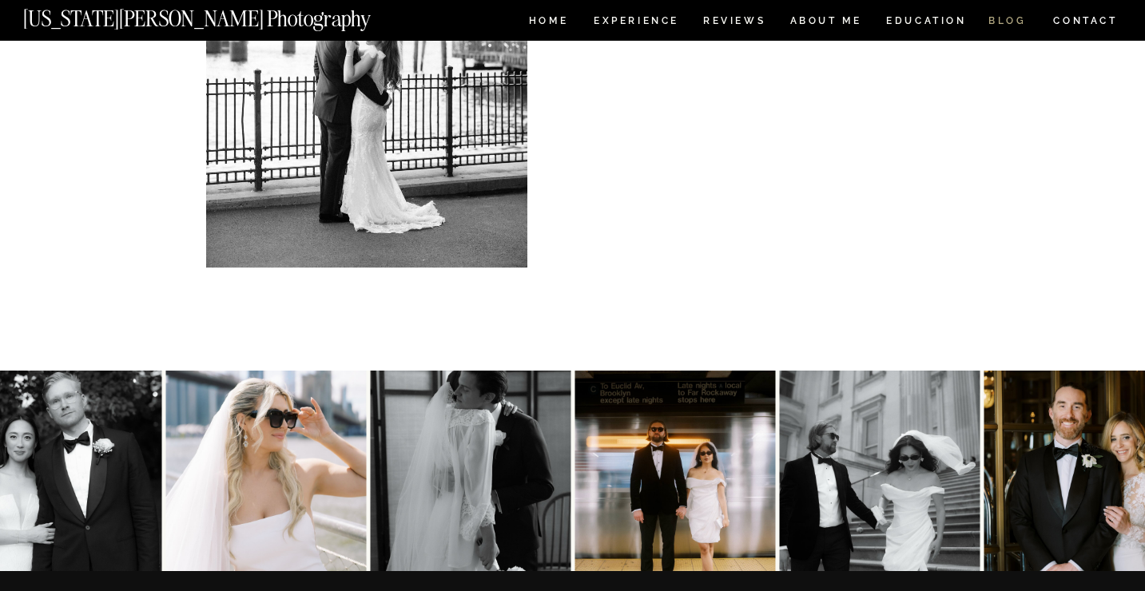
click at [994, 26] on nav "BLOG" at bounding box center [1007, 23] width 38 height 14
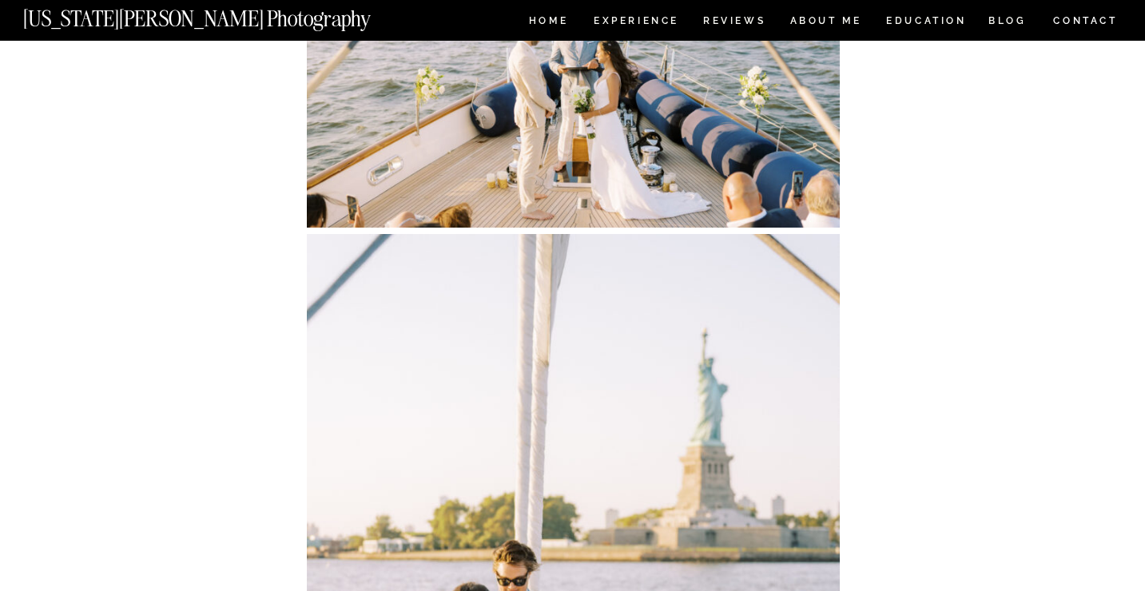
scroll to position [6867, 0]
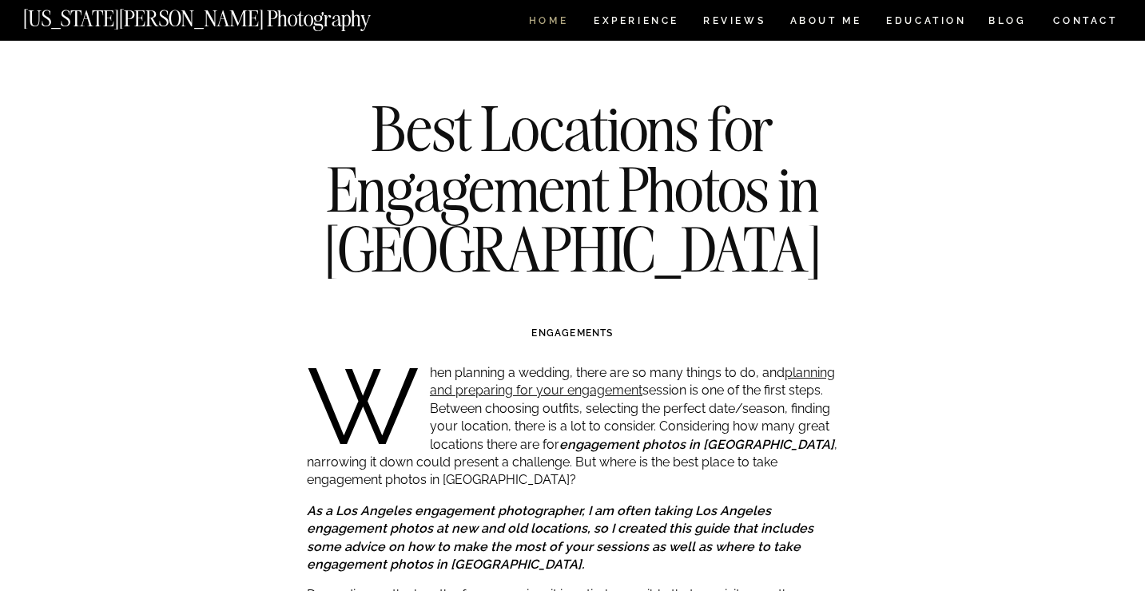
click at [547, 20] on nav "HOME" at bounding box center [549, 23] width 46 height 14
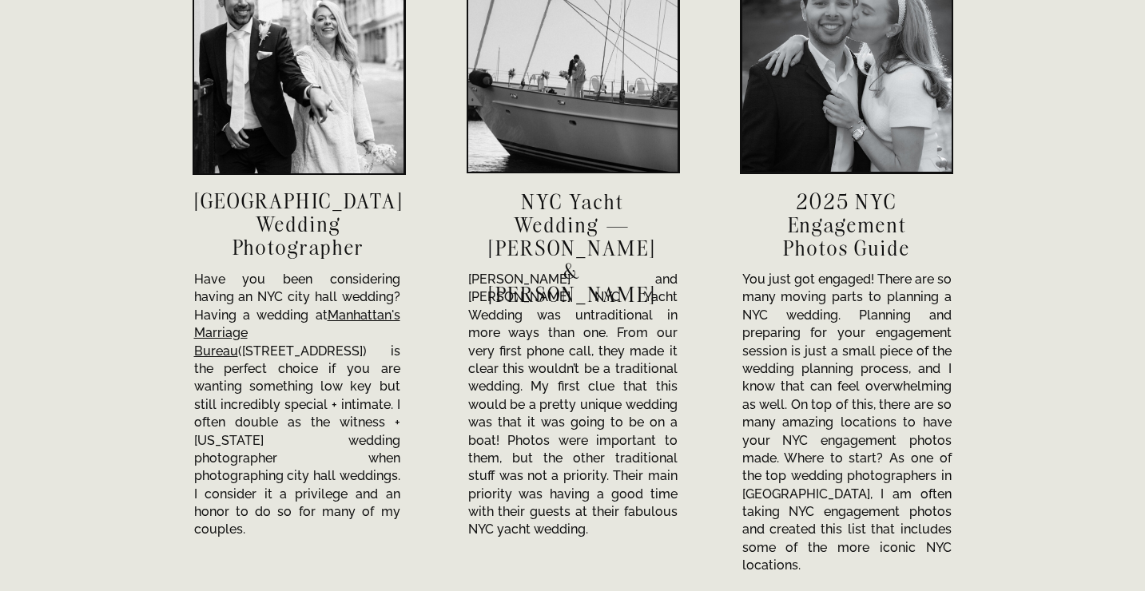
scroll to position [5620, 0]
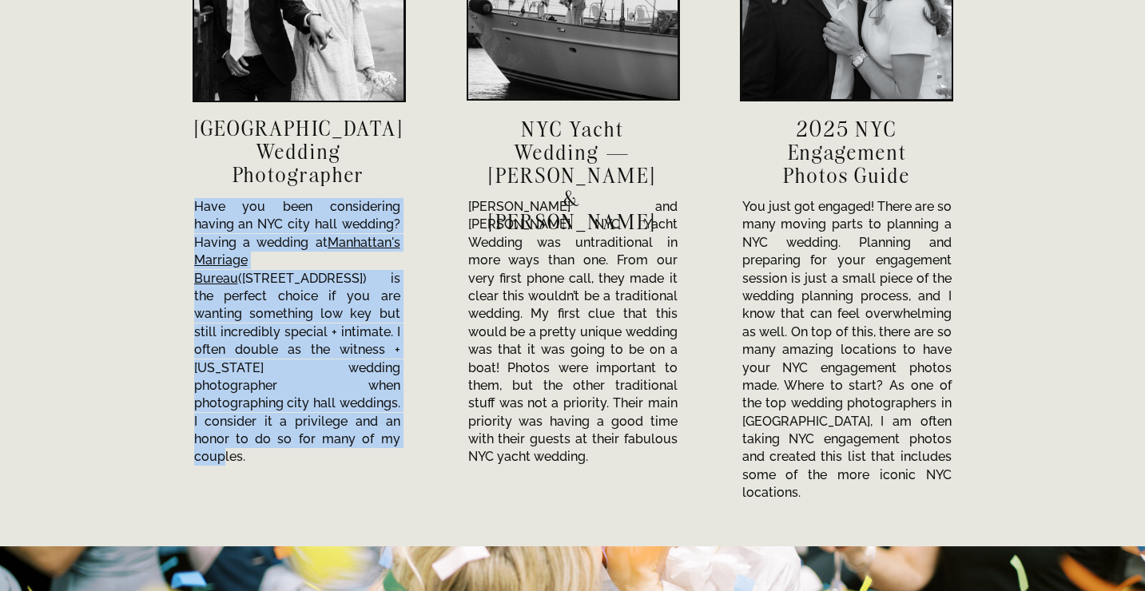
drag, startPoint x: 195, startPoint y: 208, endPoint x: 249, endPoint y: 422, distance: 220.9
click at [249, 422] on p "Have you been considering having an NYC city hall wedding? Having a wedding at …" at bounding box center [297, 312] width 206 height 229
copy p "Have you been considering having an NYC city hall wedding? Having a wedding at …"
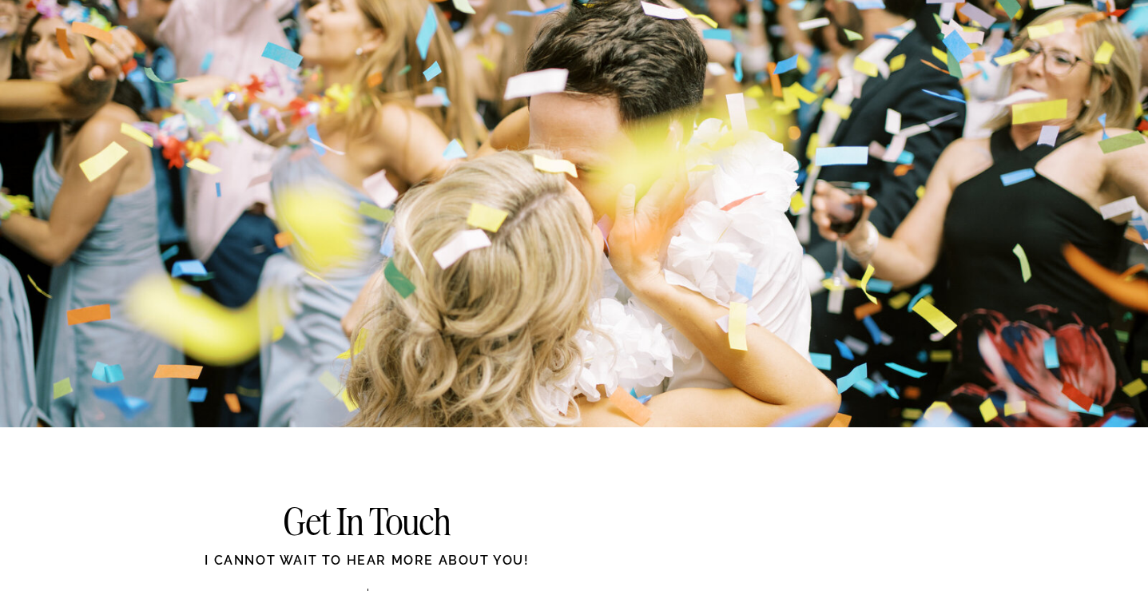
scroll to position [6234, 0]
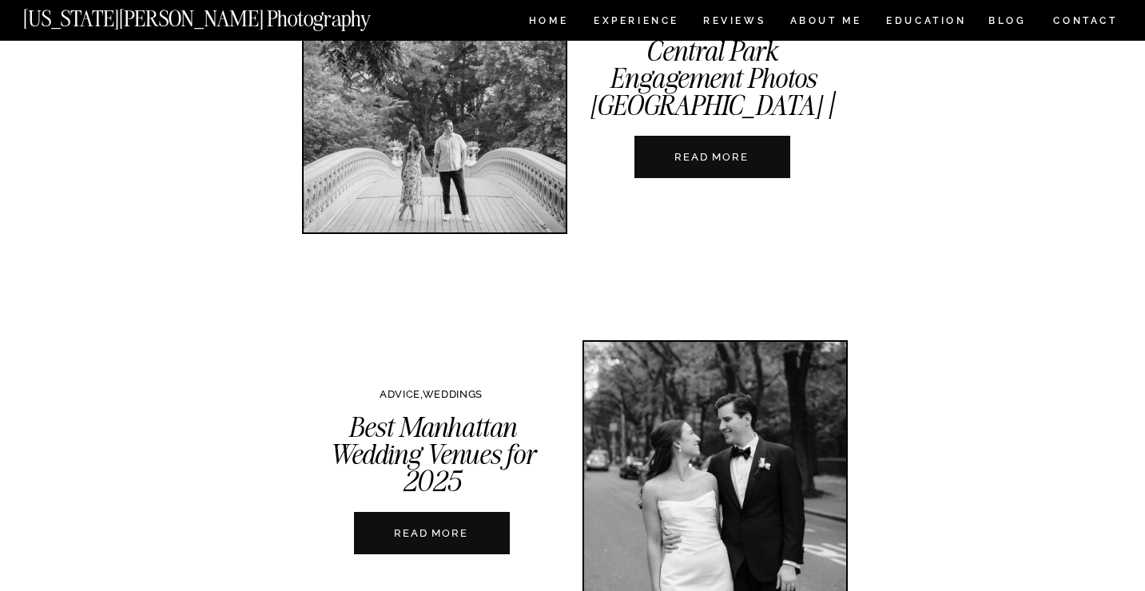
scroll to position [568, 0]
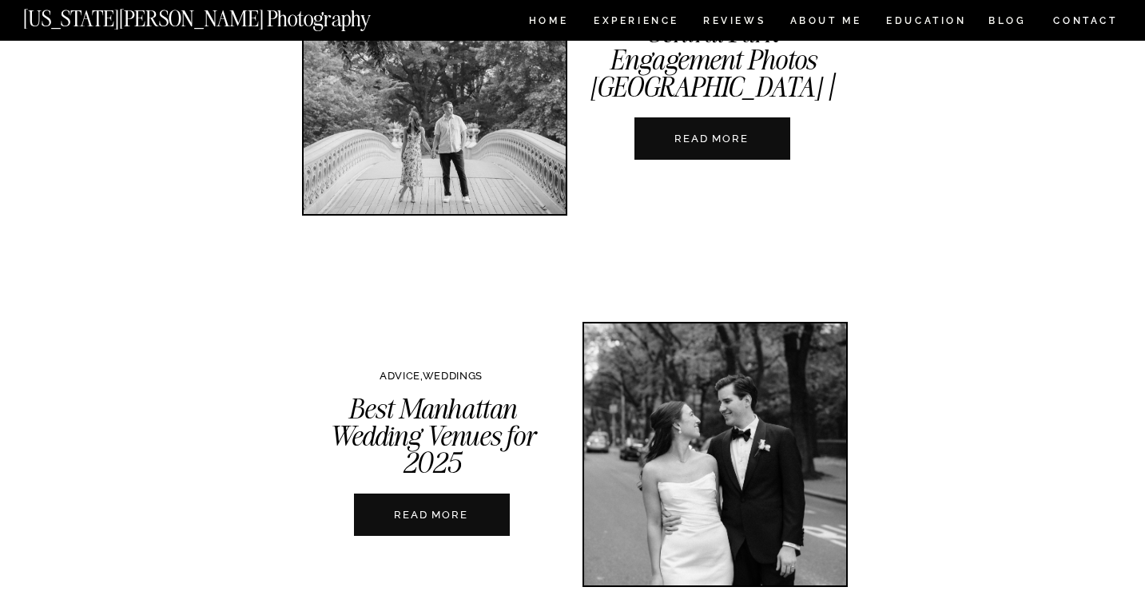
click at [689, 135] on nav "READ MORE" at bounding box center [711, 138] width 177 height 15
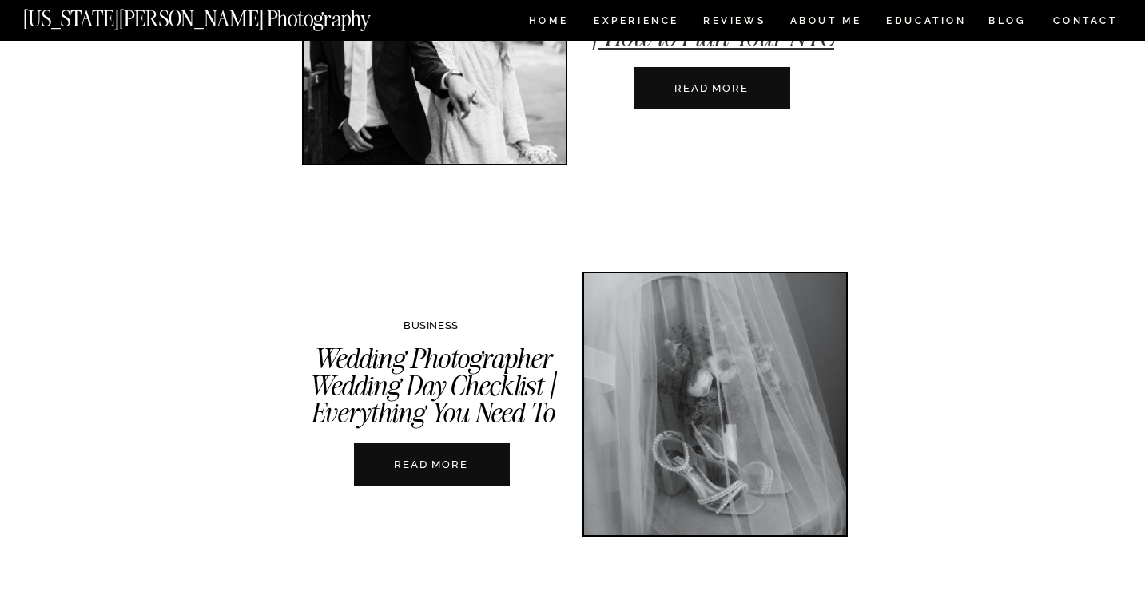
scroll to position [2140, 0]
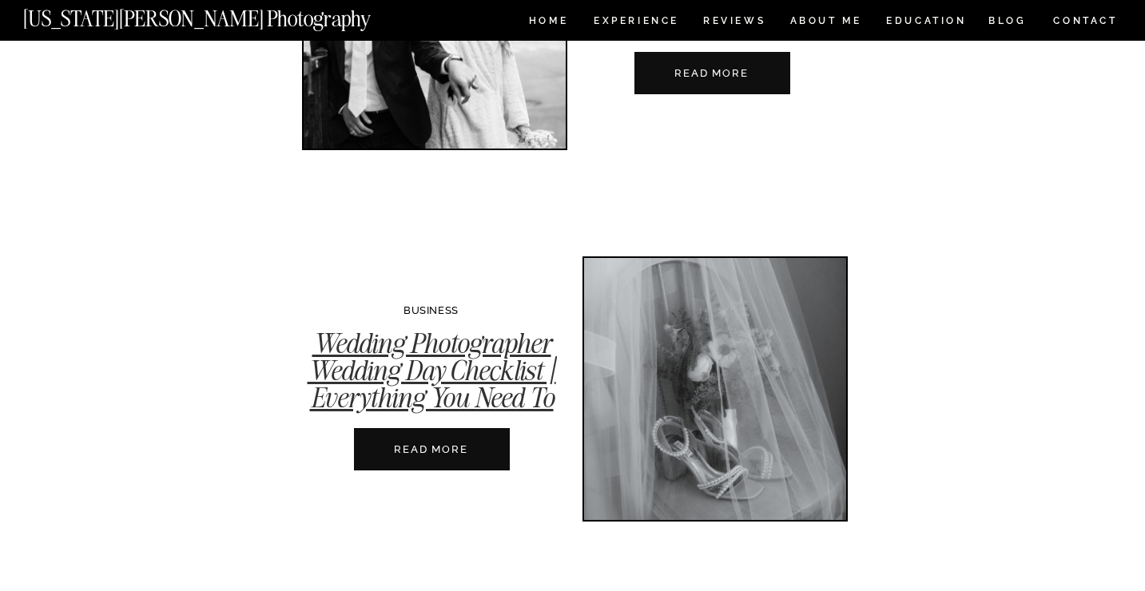
click at [525, 401] on link "Wedding Photographer Wedding Day Checklist | Everything You Need To Bring" at bounding box center [432, 384] width 248 height 117
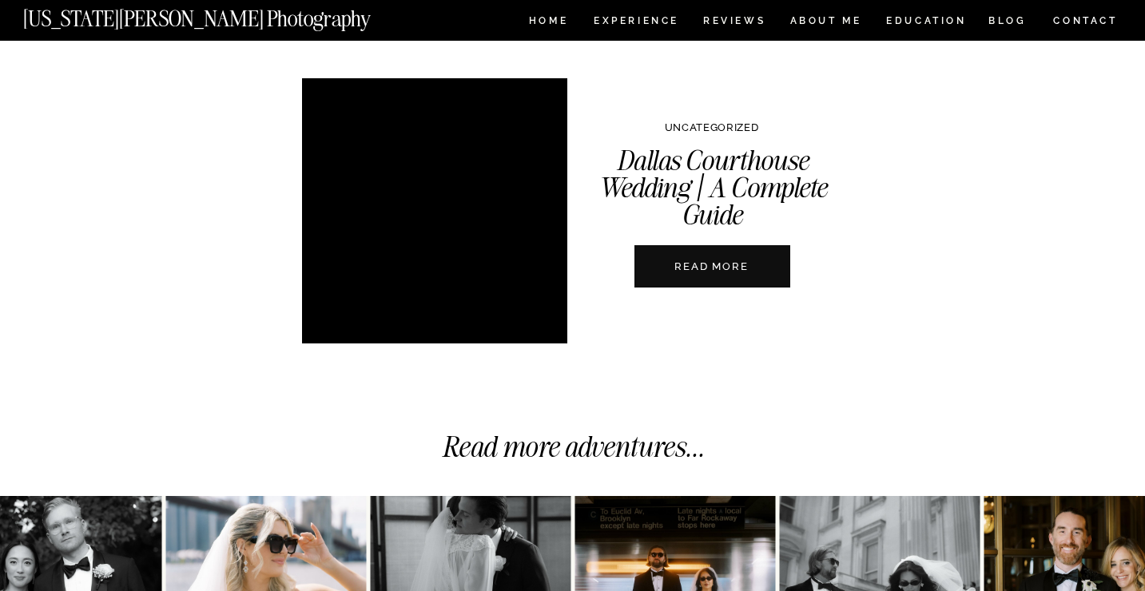
scroll to position [5716, 0]
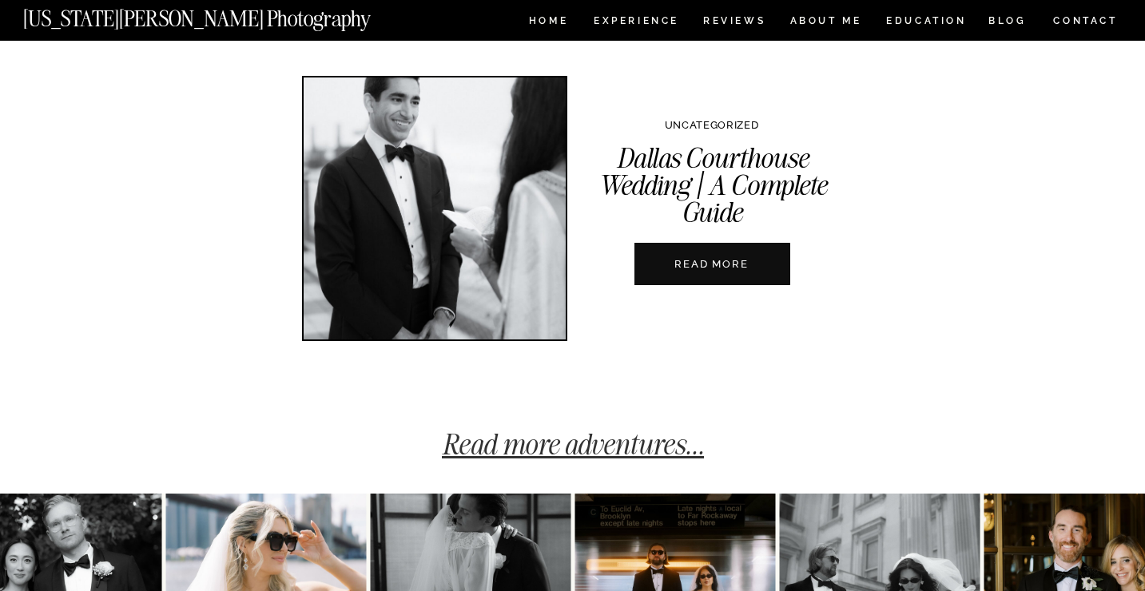
click at [519, 447] on link "Read more adventures..." at bounding box center [573, 444] width 262 height 35
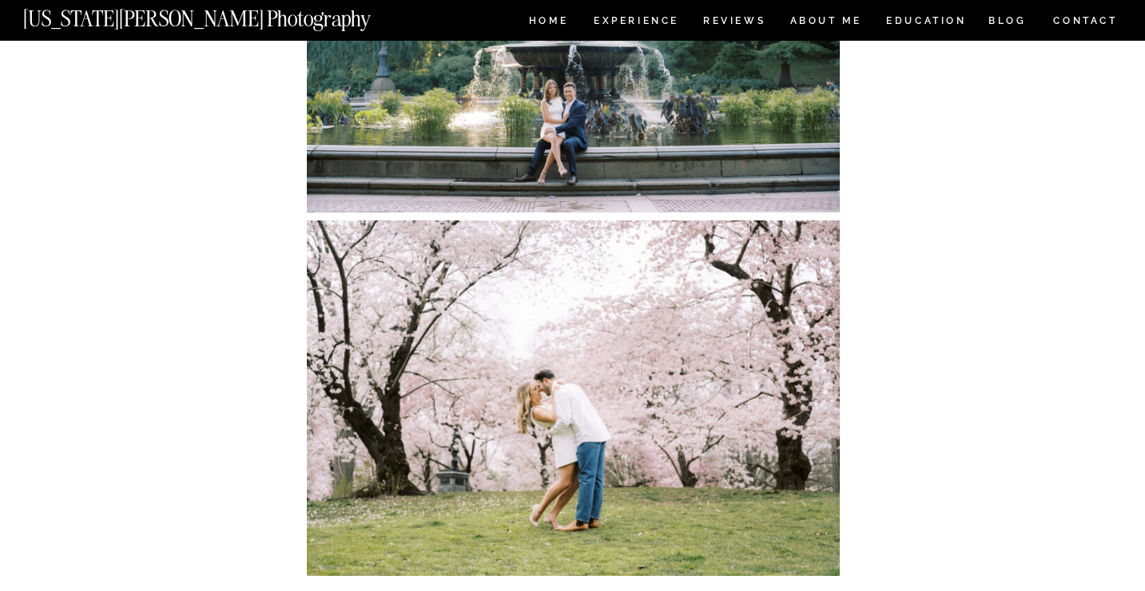
scroll to position [2558, 0]
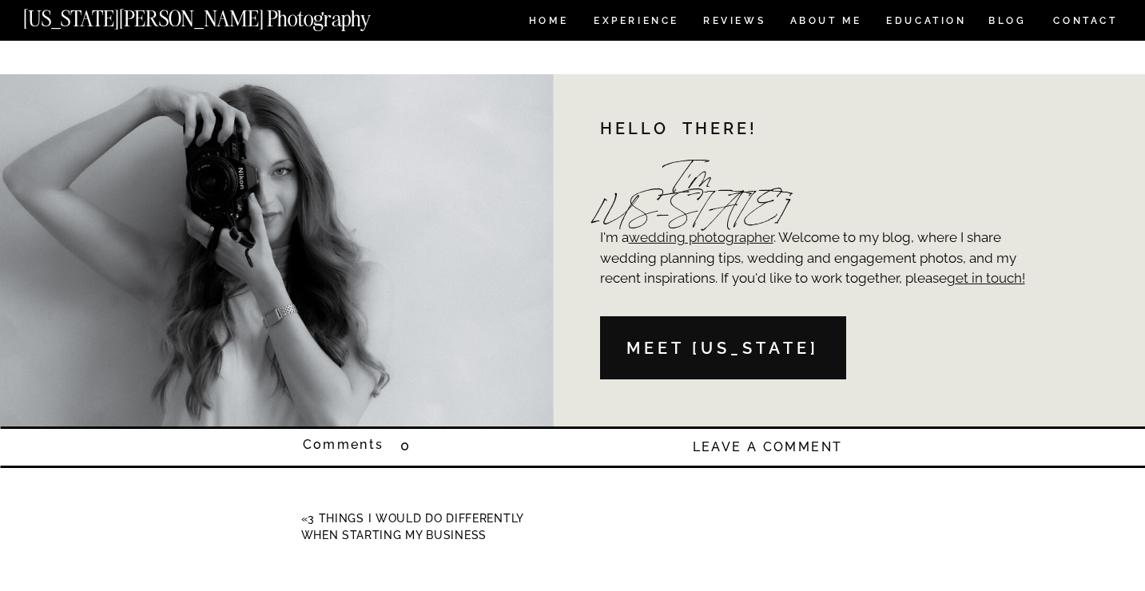
scroll to position [1099, 0]
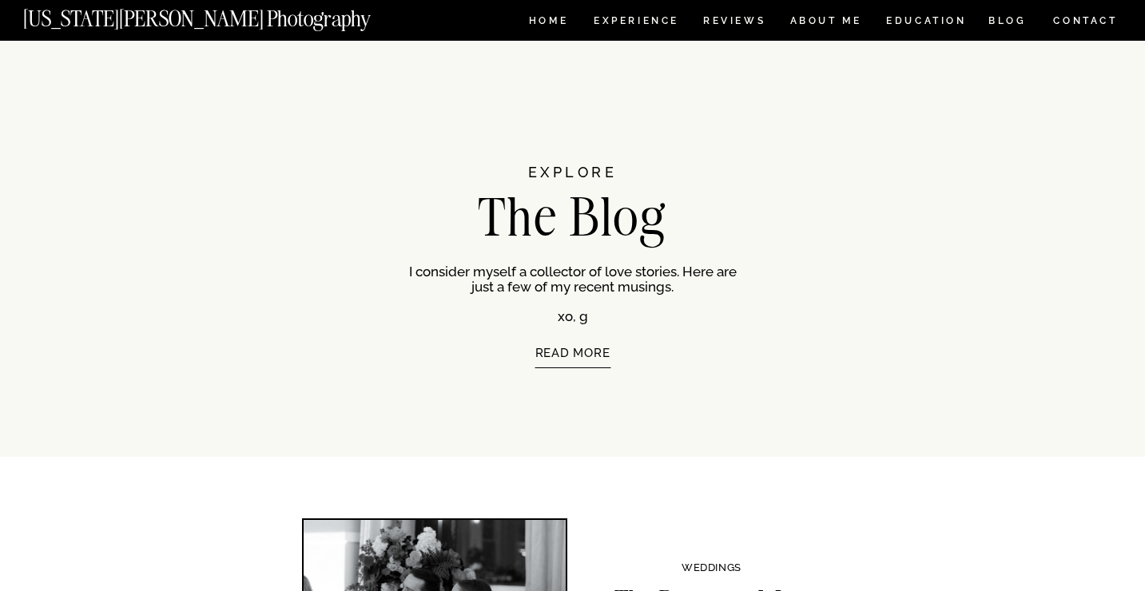
click at [580, 362] on p "READ MORE" at bounding box center [573, 376] width 272 height 58
click at [585, 355] on p "READ MORE" at bounding box center [573, 376] width 272 height 58
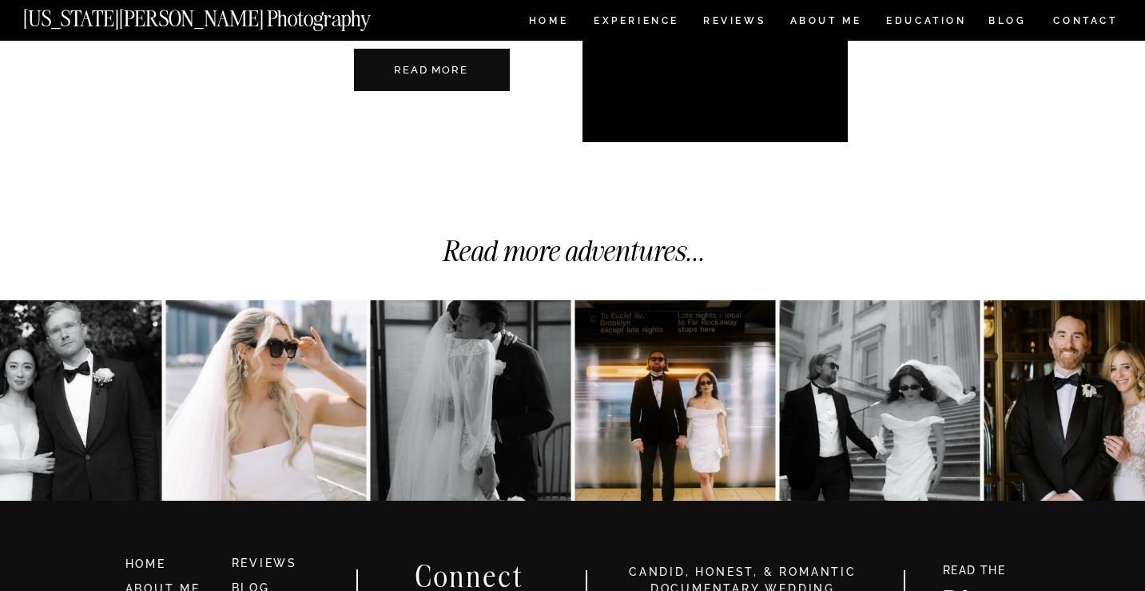
scroll to position [3838, 0]
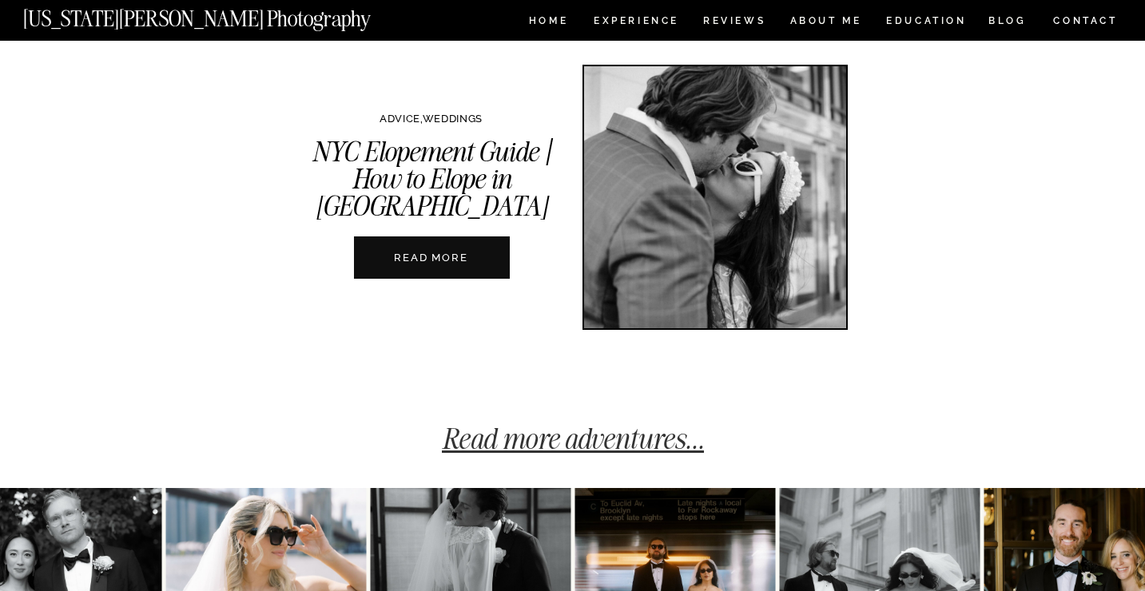
click at [563, 439] on link "Read more adventures..." at bounding box center [573, 438] width 262 height 35
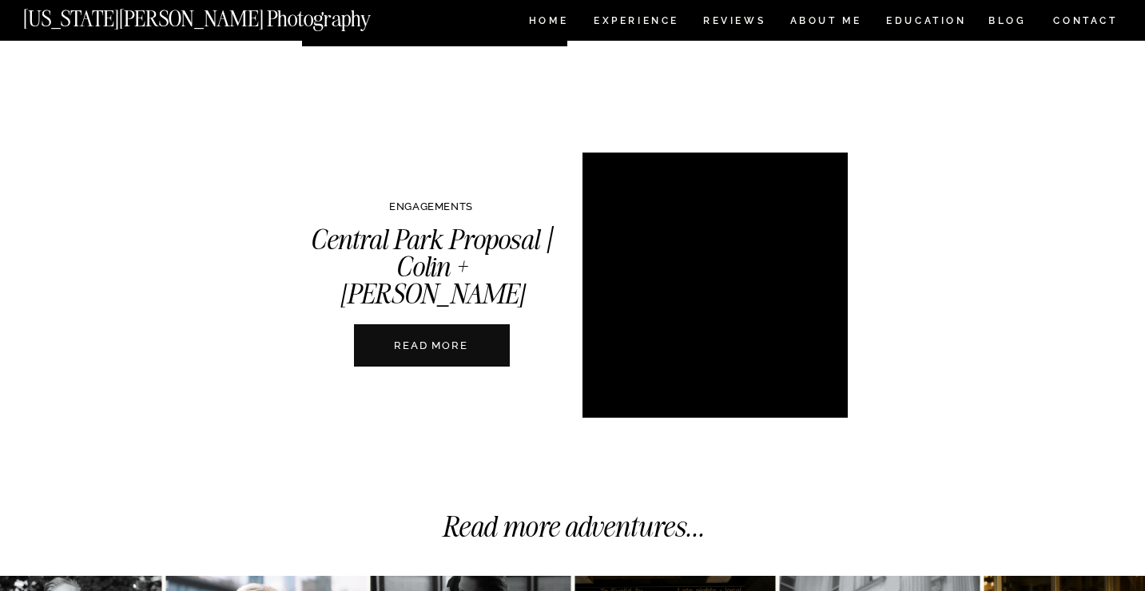
scroll to position [3599, 0]
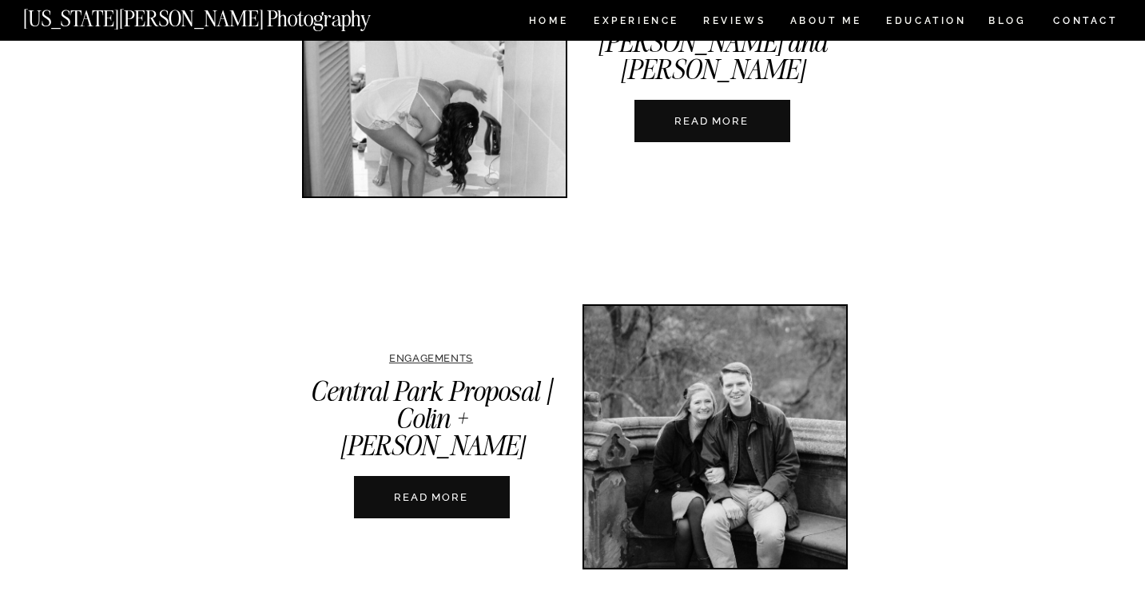
click at [456, 361] on link "ENGAGEMENTS" at bounding box center [431, 358] width 84 height 12
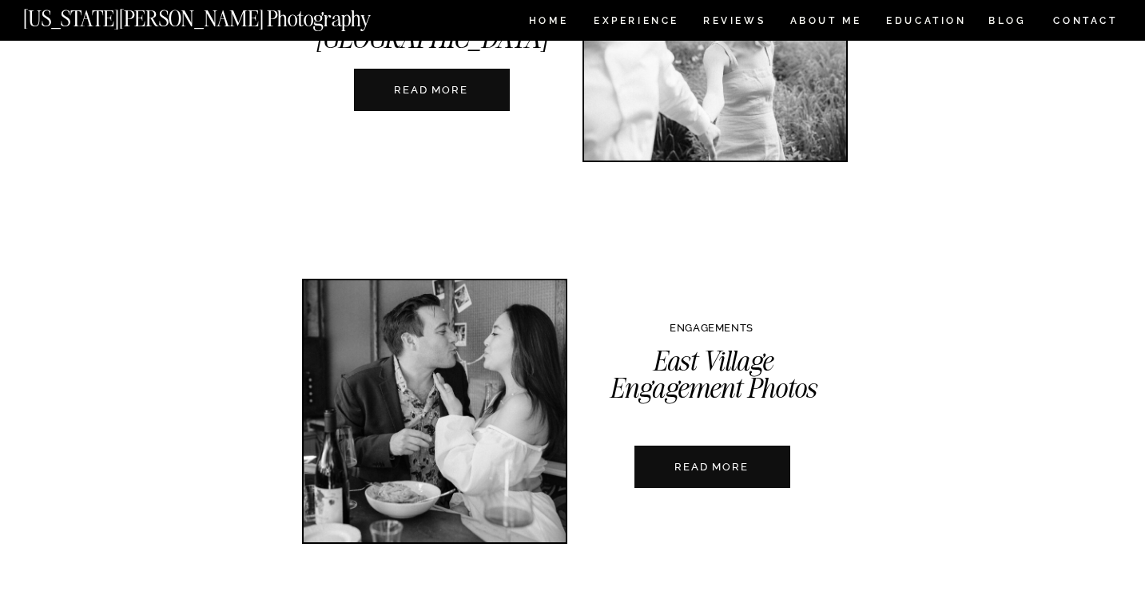
scroll to position [3286, 0]
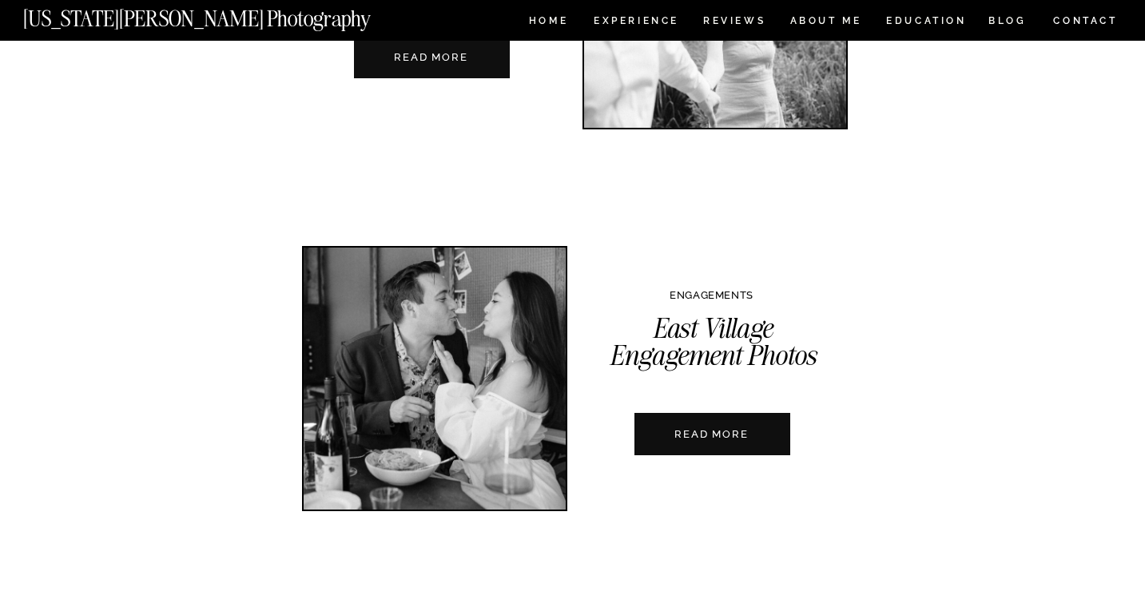
click at [697, 434] on nav "READ MORE" at bounding box center [711, 434] width 177 height 15
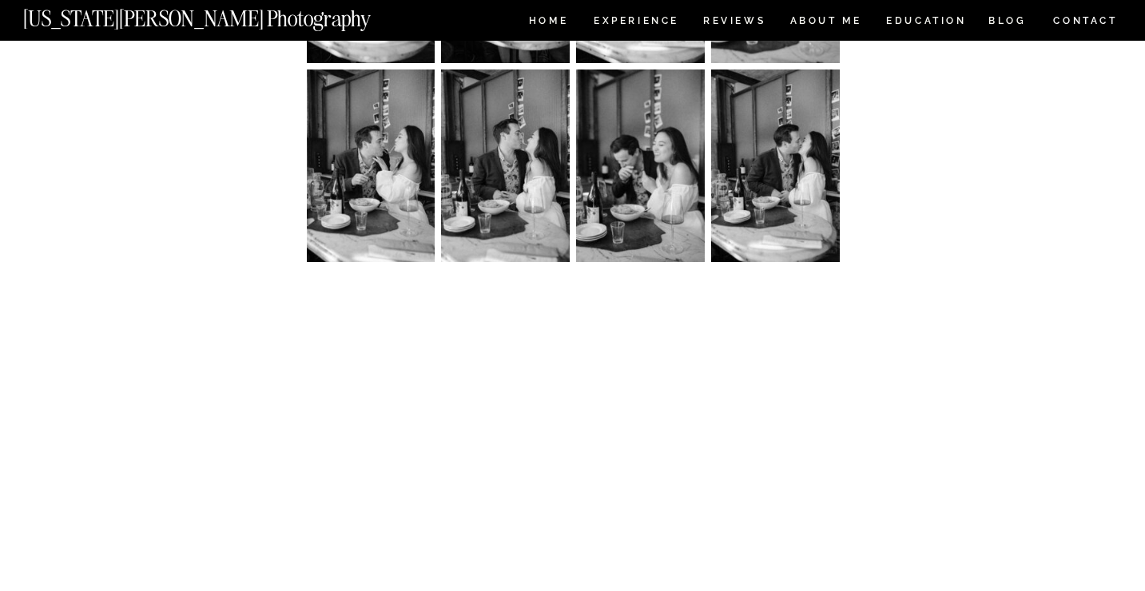
scroll to position [4551, 0]
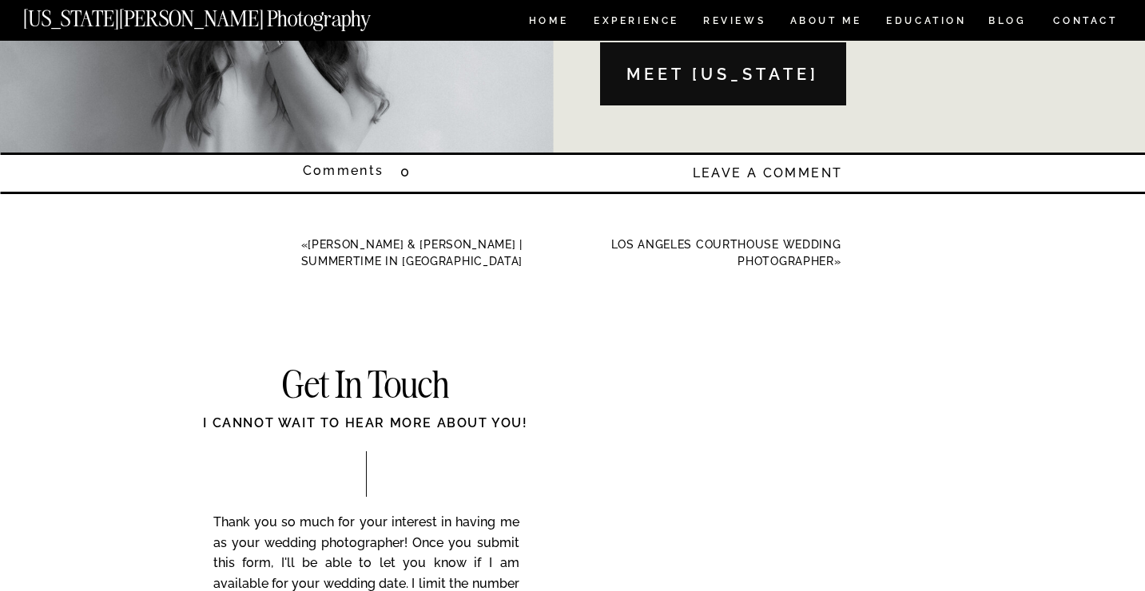
scroll to position [10098, 0]
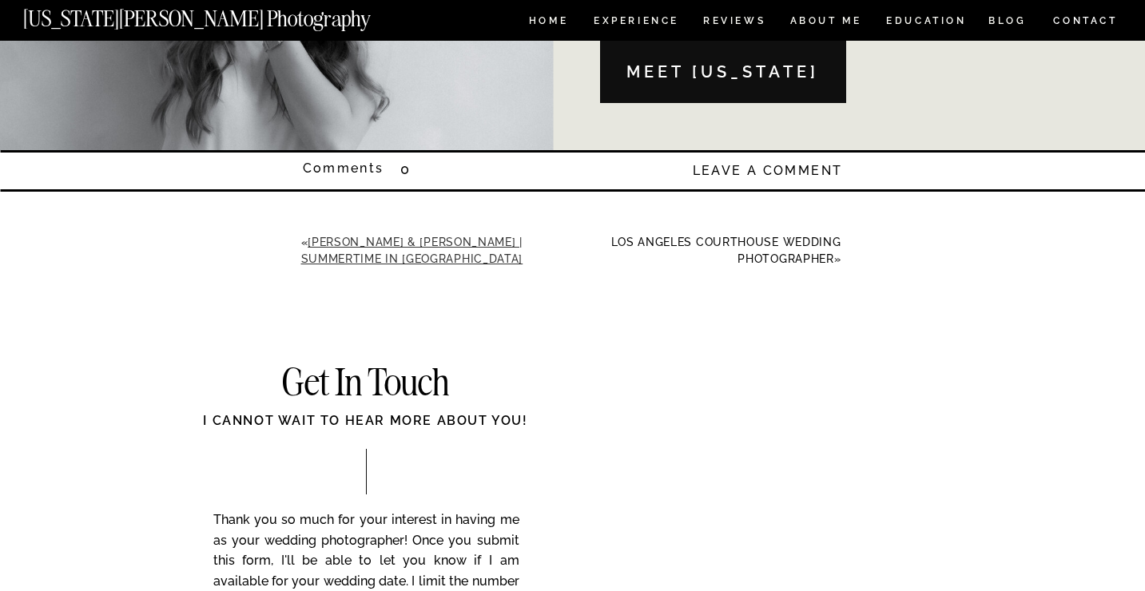
click at [432, 240] on link "[PERSON_NAME] & [PERSON_NAME] | Summertime in [GEOGRAPHIC_DATA]" at bounding box center [412, 251] width 222 height 30
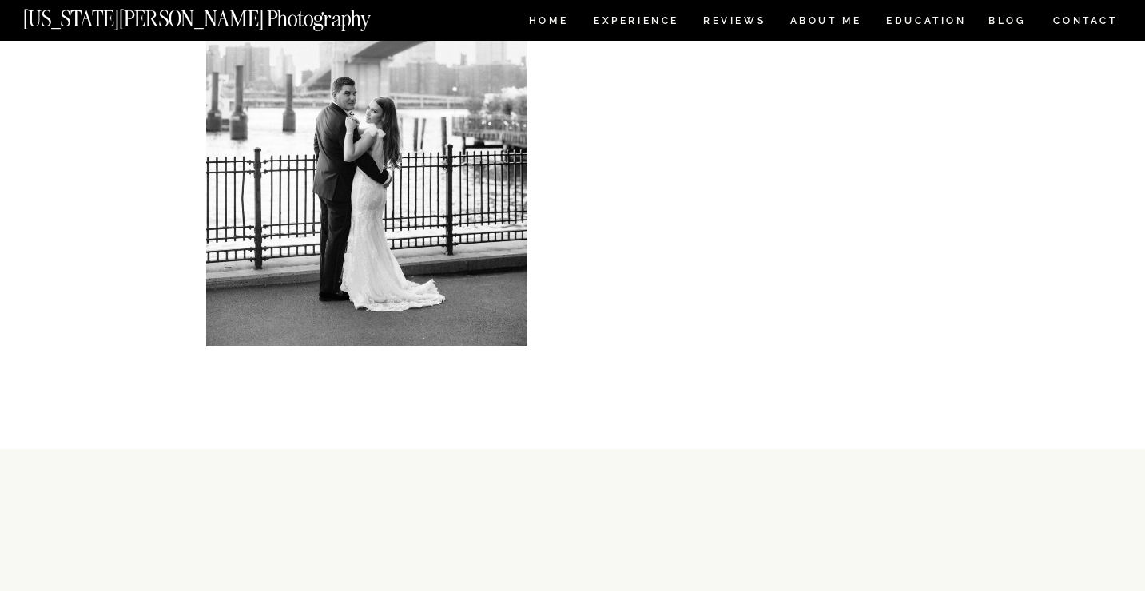
scroll to position [10935, 0]
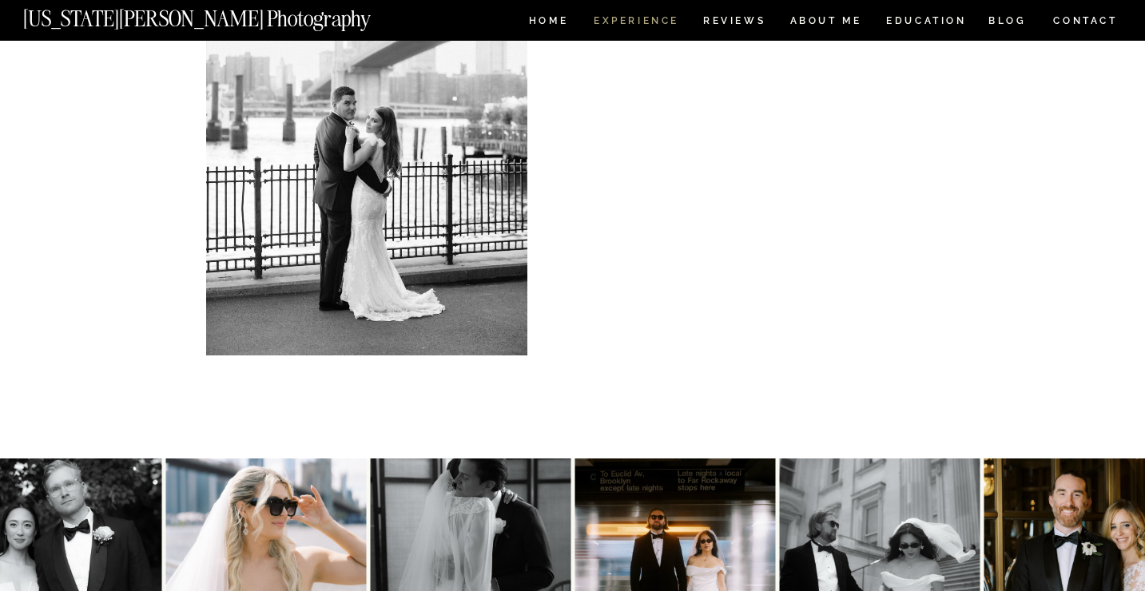
click at [645, 19] on nav "Experience" at bounding box center [636, 23] width 84 height 14
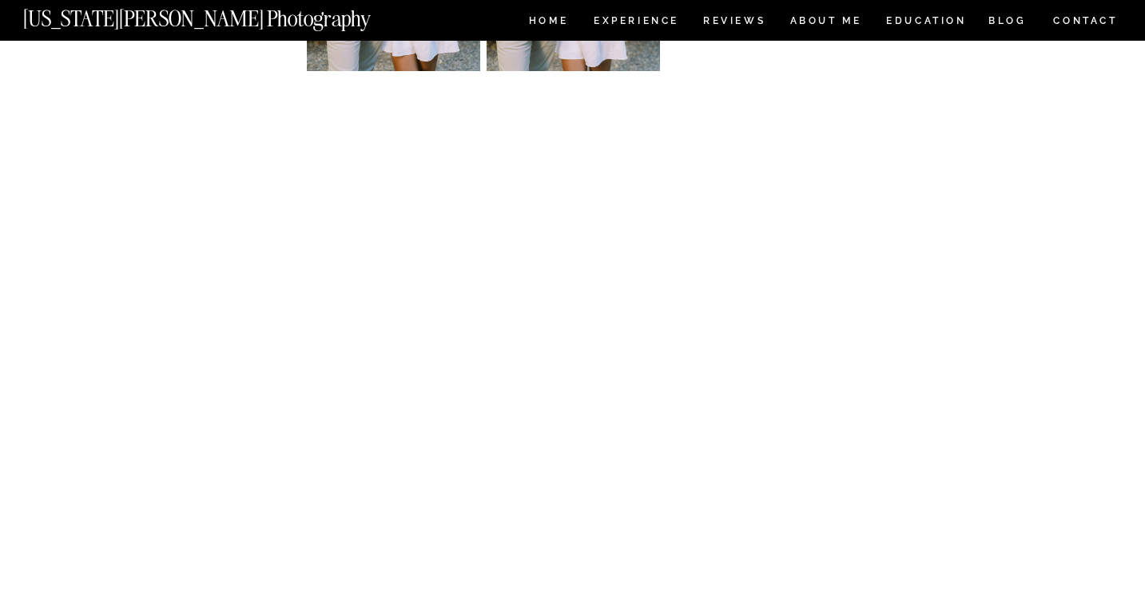
scroll to position [3205, 0]
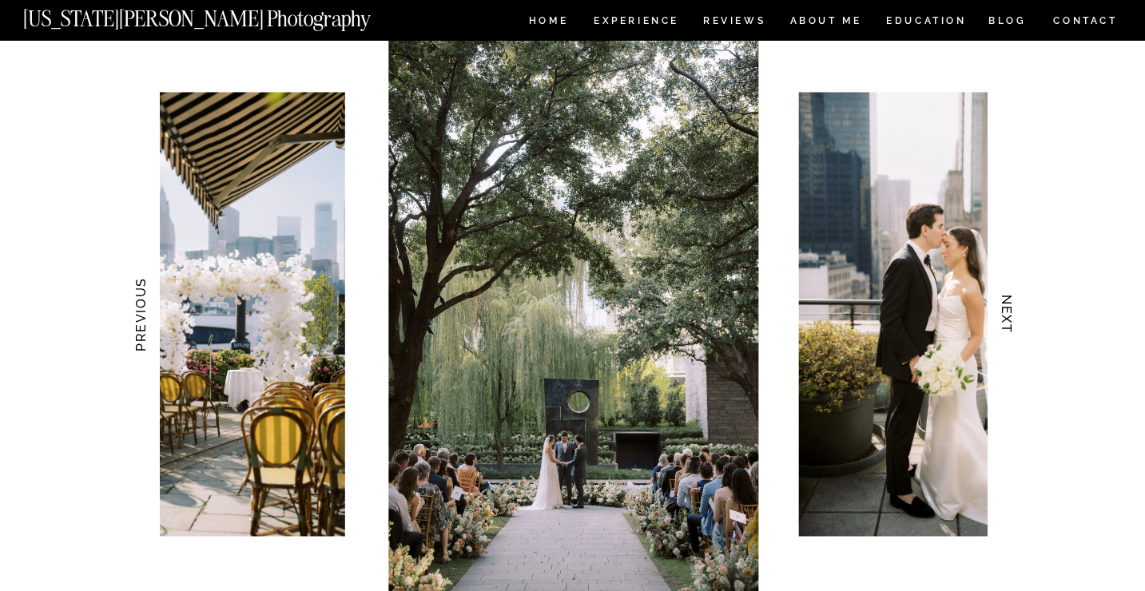
scroll to position [1554, 0]
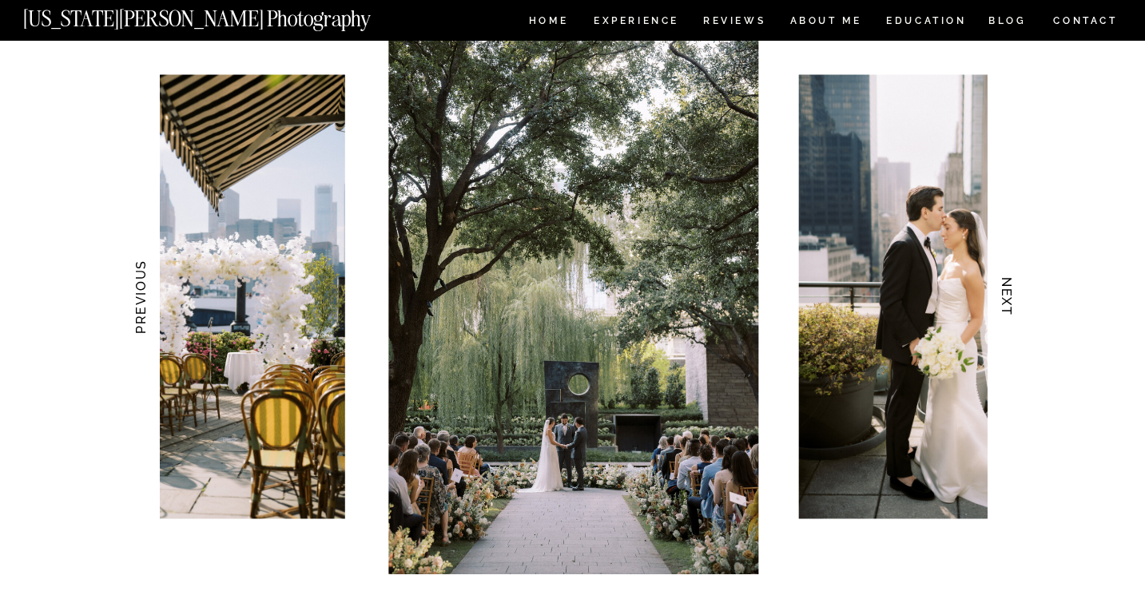
click at [1011, 306] on h3 "NEXT" at bounding box center [1006, 297] width 17 height 101
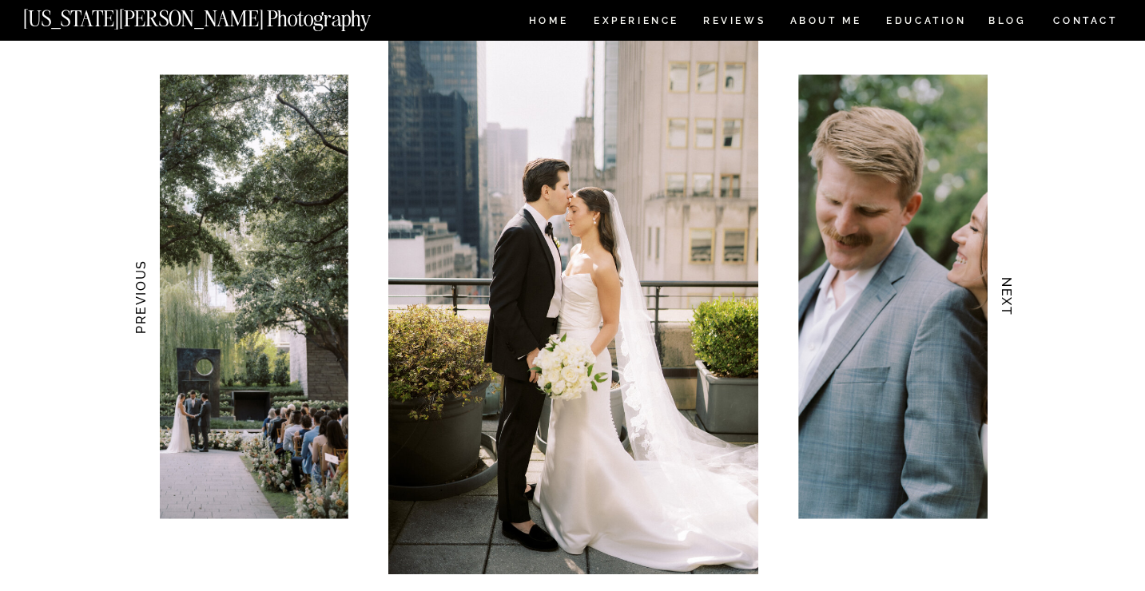
click at [1011, 306] on h3 "NEXT" at bounding box center [1006, 297] width 17 height 101
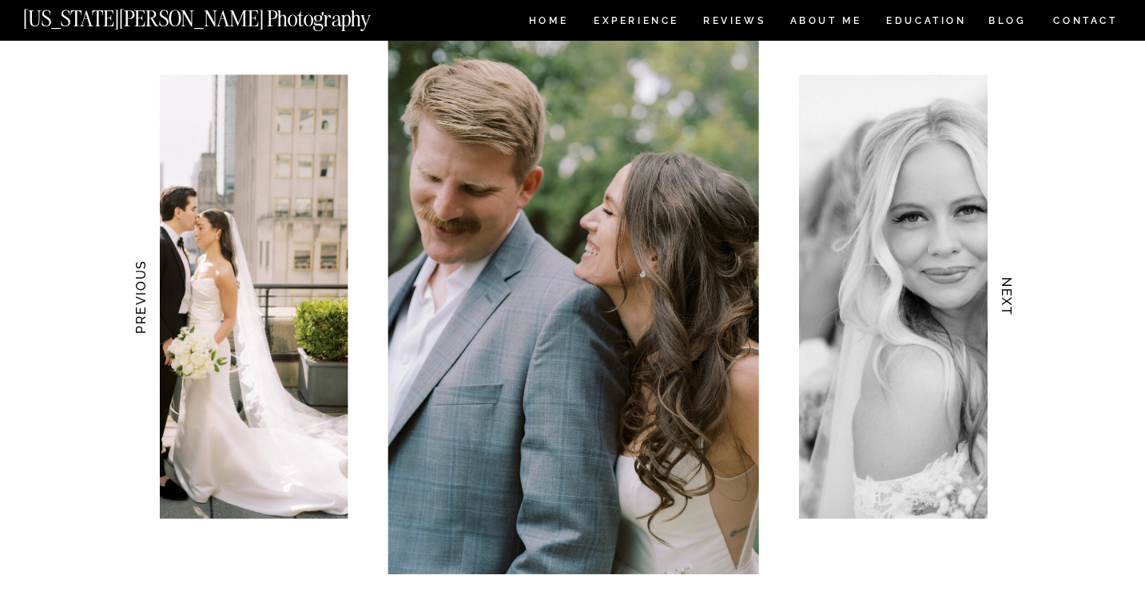
click at [1011, 306] on h3 "NEXT" at bounding box center [1006, 297] width 17 height 101
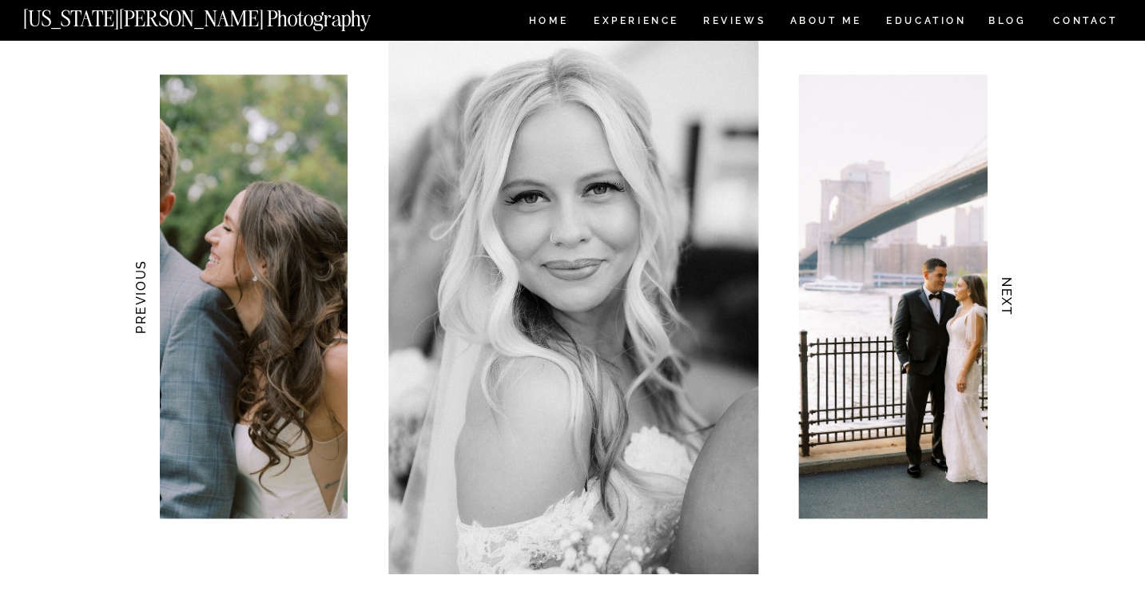
click at [1011, 306] on h3 "NEXT" at bounding box center [1006, 297] width 17 height 101
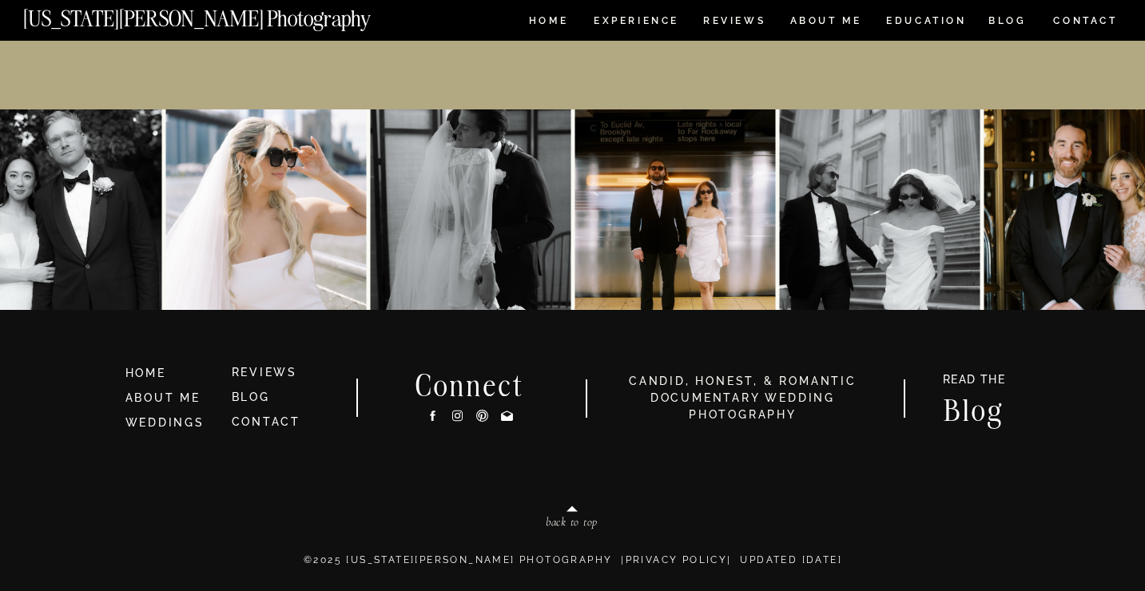
scroll to position [7482, 0]
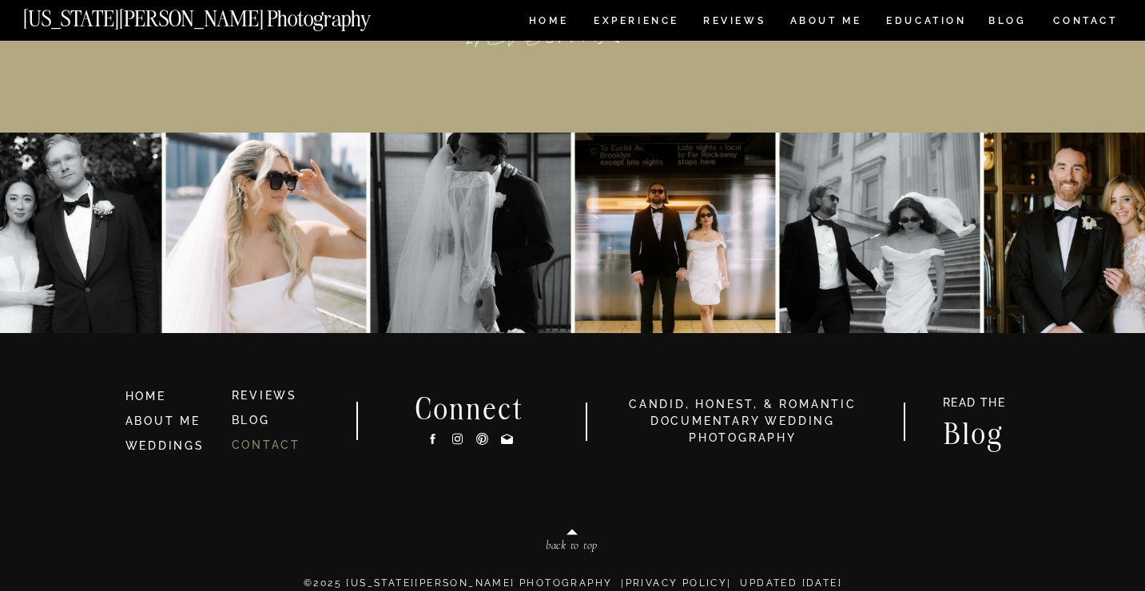
click at [260, 445] on link "CONTACT" at bounding box center [266, 445] width 69 height 13
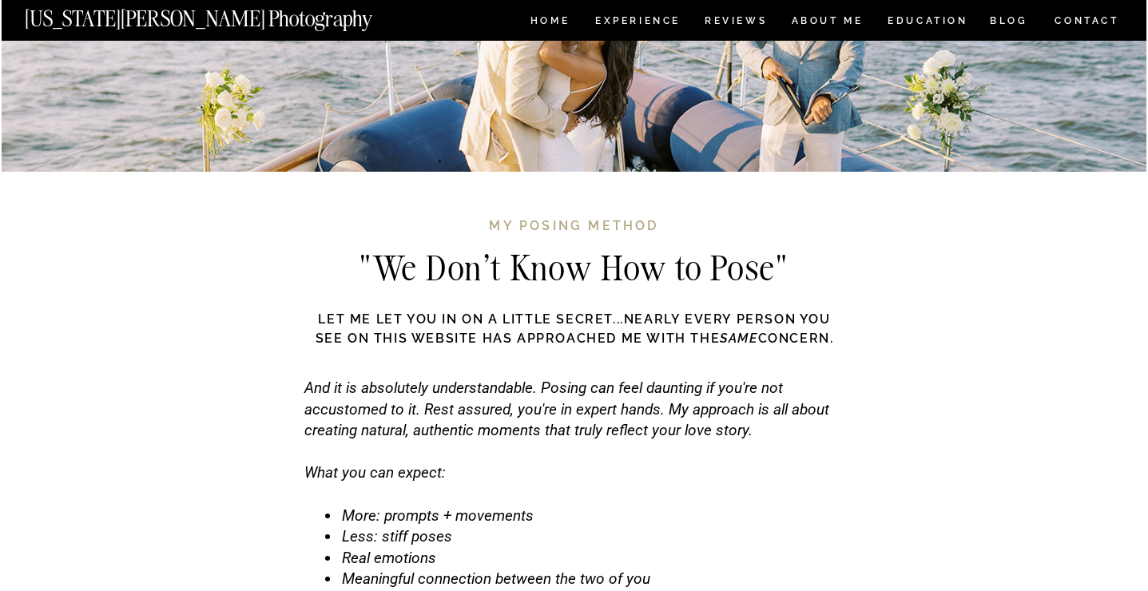
scroll to position [4764, 0]
